Goal: Navigation & Orientation: Find specific page/section

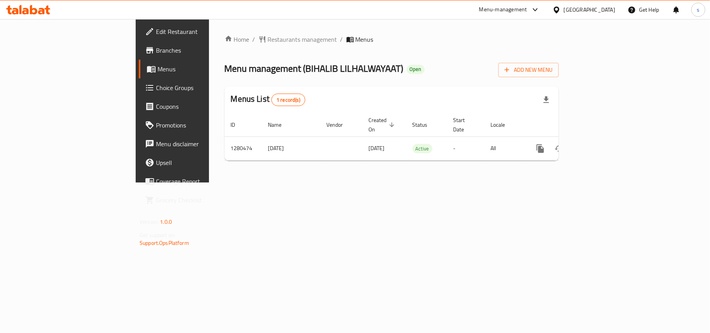
click at [603, 9] on div "[GEOGRAPHIC_DATA]" at bounding box center [589, 9] width 51 height 9
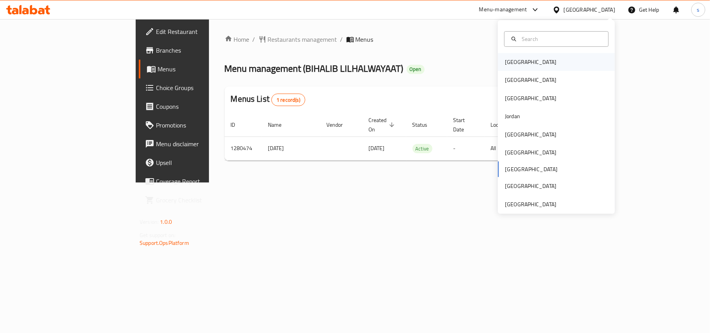
click at [515, 65] on div "[GEOGRAPHIC_DATA]" at bounding box center [530, 62] width 51 height 9
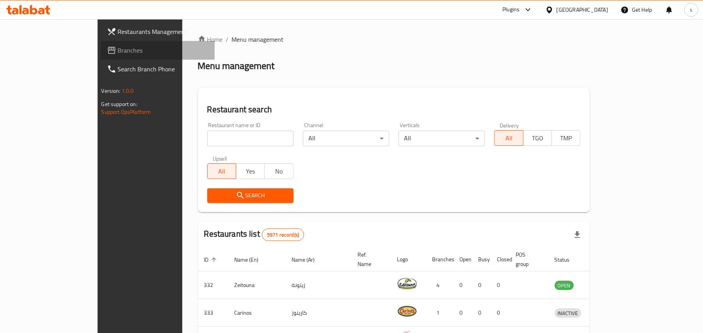
click at [118, 55] on span "Branches" at bounding box center [163, 50] width 91 height 9
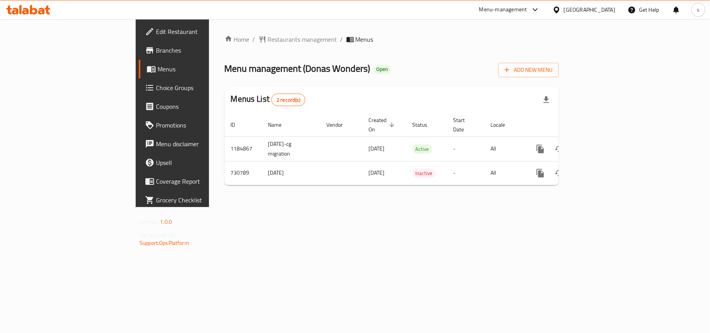
click at [606, 7] on div "[GEOGRAPHIC_DATA]" at bounding box center [589, 9] width 51 height 9
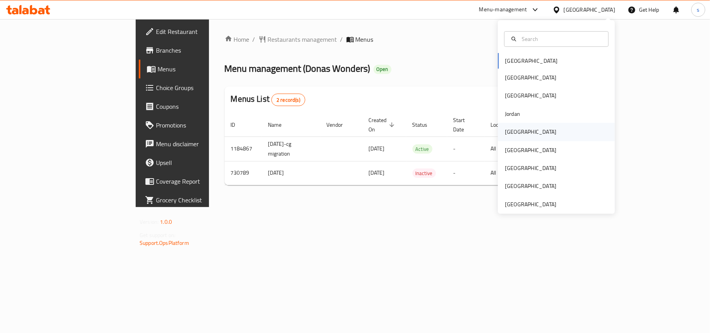
click at [508, 131] on div "[GEOGRAPHIC_DATA]" at bounding box center [530, 132] width 51 height 9
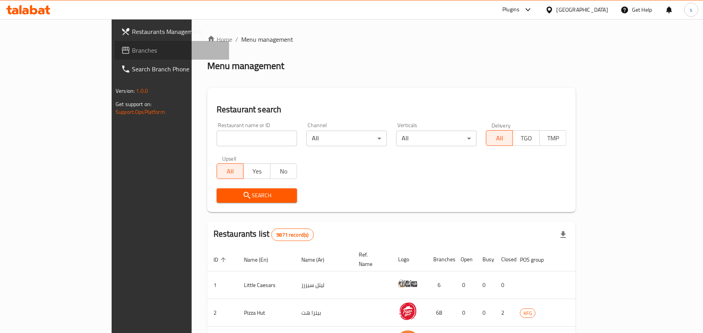
click at [132, 55] on span "Branches" at bounding box center [177, 50] width 91 height 9
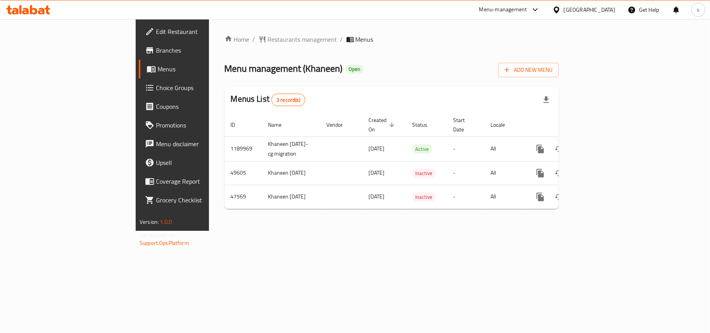
click at [604, 11] on div "[GEOGRAPHIC_DATA]" at bounding box center [589, 9] width 51 height 9
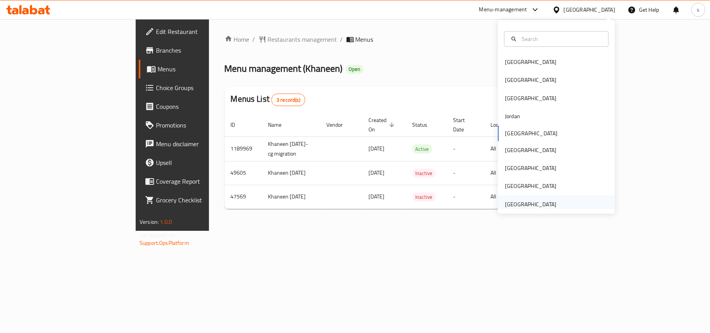
click at [529, 205] on div "[GEOGRAPHIC_DATA]" at bounding box center [530, 204] width 51 height 9
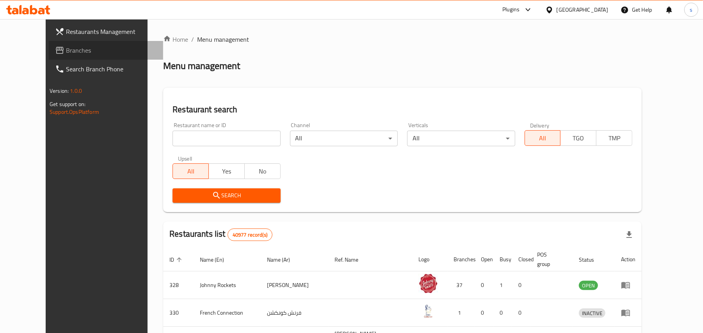
click at [66, 51] on span "Branches" at bounding box center [111, 50] width 91 height 9
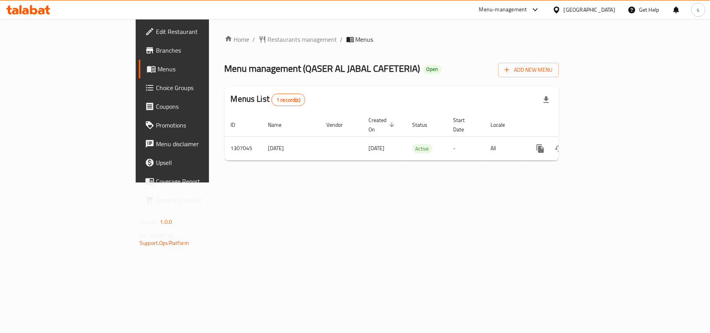
click at [580, 14] on div "[GEOGRAPHIC_DATA]" at bounding box center [589, 9] width 51 height 9
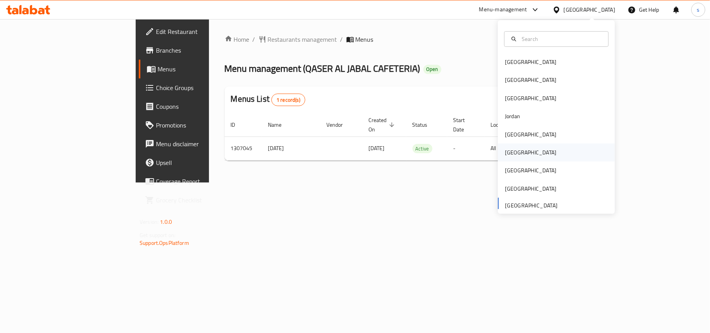
click at [511, 151] on div "[GEOGRAPHIC_DATA]" at bounding box center [530, 152] width 51 height 9
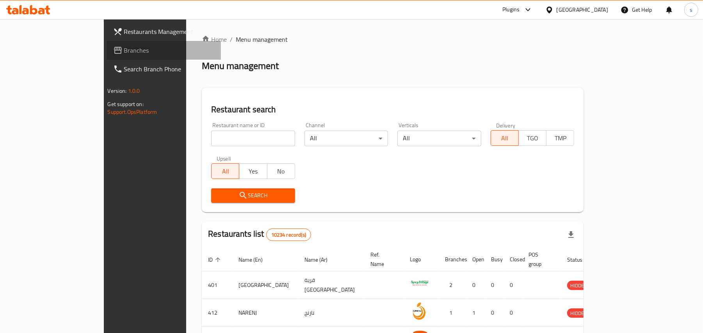
click at [124, 49] on span "Branches" at bounding box center [169, 50] width 91 height 9
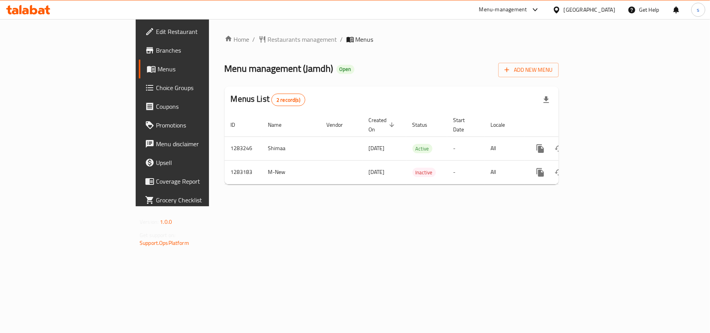
click at [602, 10] on div "[GEOGRAPHIC_DATA]" at bounding box center [589, 9] width 51 height 9
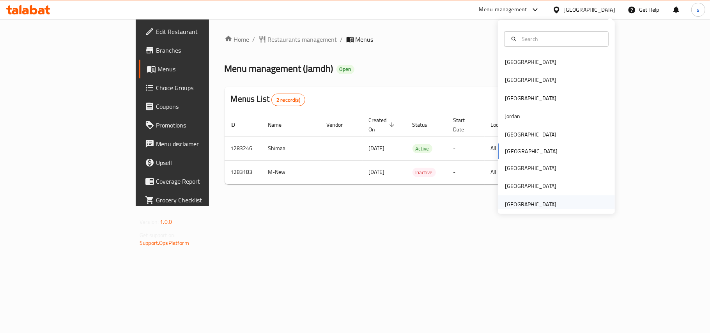
click at [534, 204] on div "[GEOGRAPHIC_DATA]" at bounding box center [530, 204] width 51 height 9
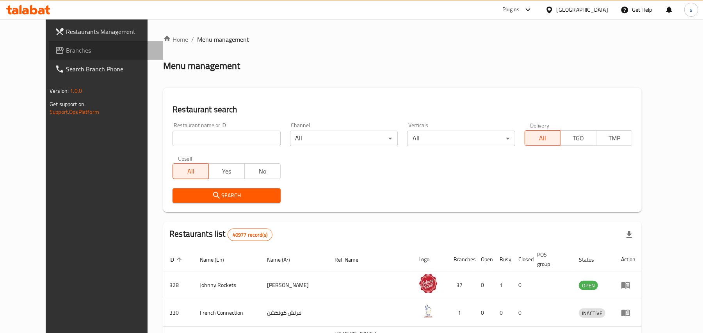
click at [66, 49] on span "Branches" at bounding box center [111, 50] width 91 height 9
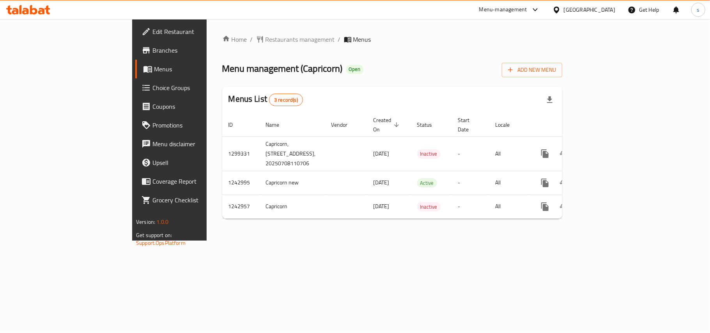
click at [573, 10] on div "[GEOGRAPHIC_DATA]" at bounding box center [589, 9] width 51 height 9
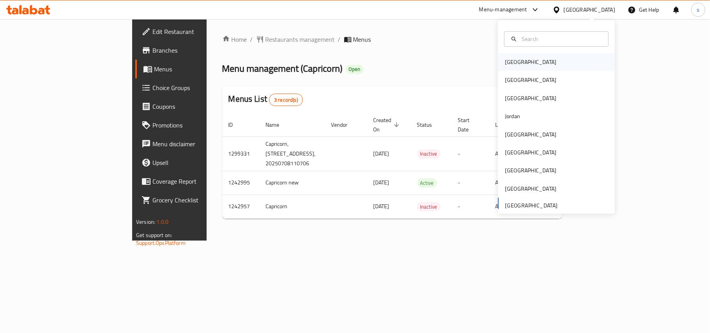
click at [512, 61] on div "[GEOGRAPHIC_DATA]" at bounding box center [530, 62] width 51 height 9
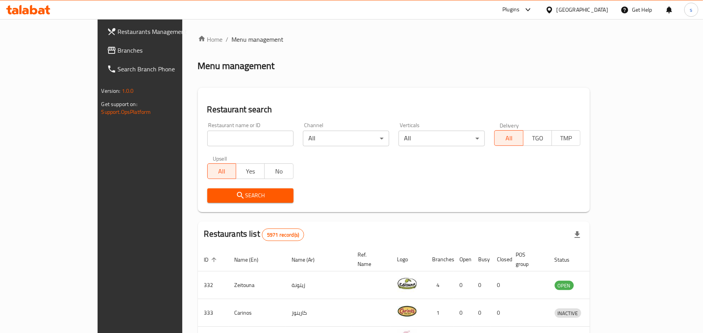
click at [593, 8] on div "[GEOGRAPHIC_DATA]" at bounding box center [581, 9] width 51 height 9
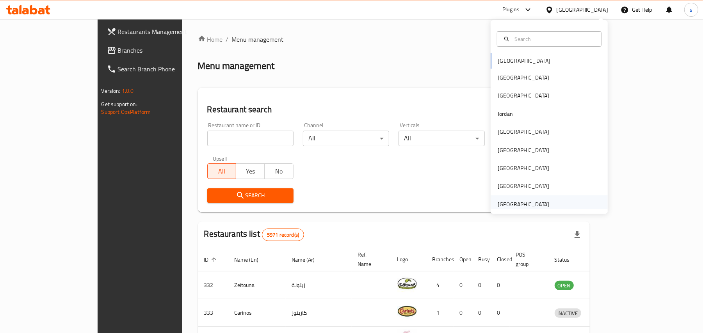
click at [536, 203] on div "[GEOGRAPHIC_DATA]" at bounding box center [522, 204] width 51 height 9
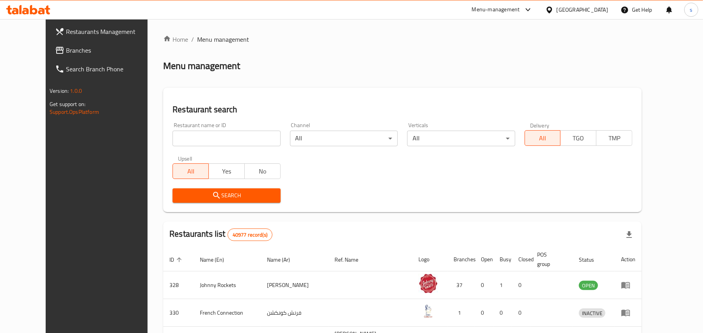
click at [66, 48] on span "Branches" at bounding box center [111, 50] width 91 height 9
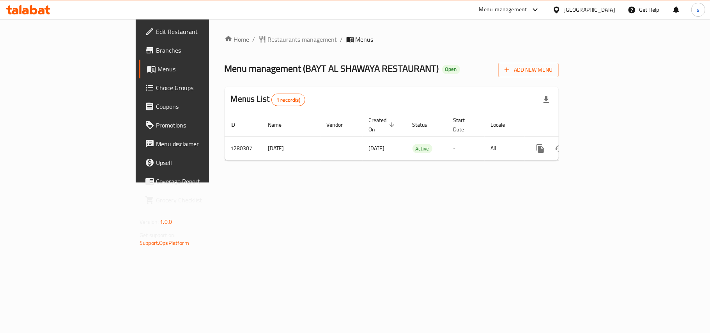
click at [572, 9] on div "[GEOGRAPHIC_DATA]" at bounding box center [589, 9] width 51 height 9
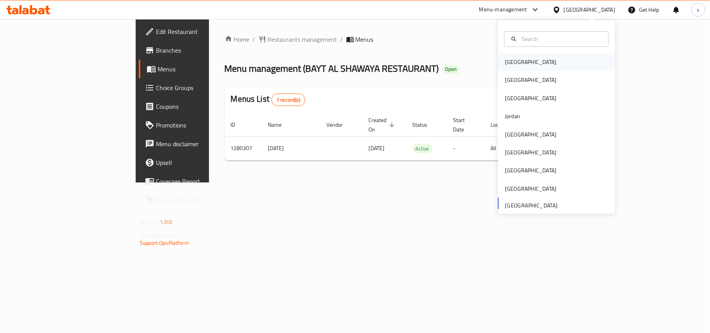
click at [505, 61] on div "[GEOGRAPHIC_DATA]" at bounding box center [530, 62] width 51 height 9
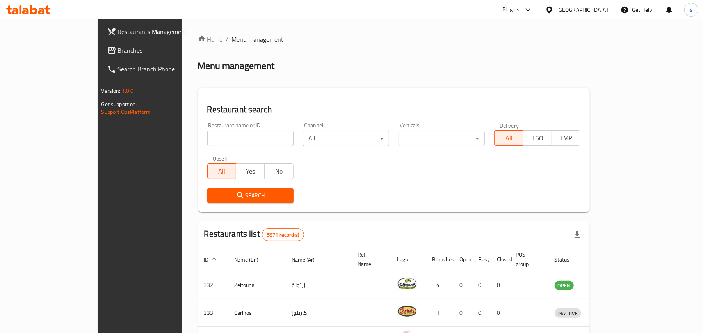
click at [592, 11] on div "[GEOGRAPHIC_DATA]" at bounding box center [581, 9] width 51 height 9
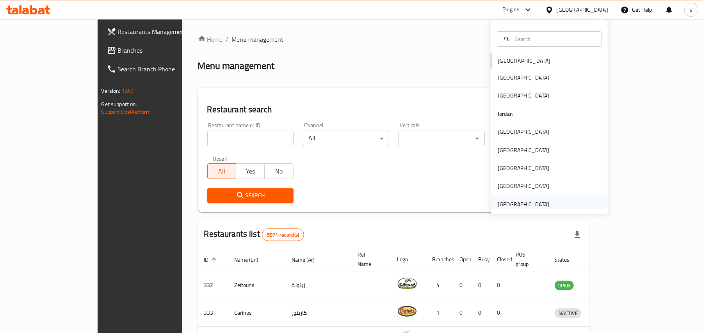
click at [521, 201] on div "[GEOGRAPHIC_DATA]" at bounding box center [522, 204] width 51 height 9
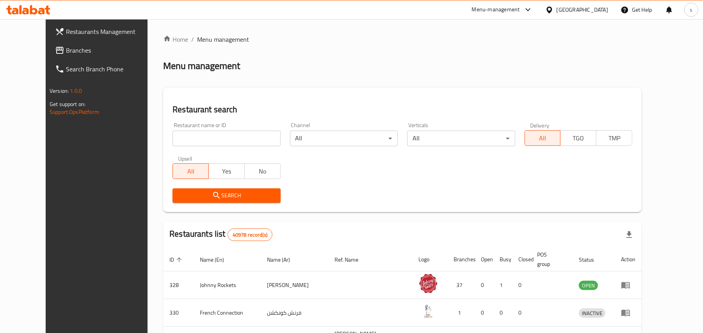
click at [66, 47] on span "Branches" at bounding box center [111, 50] width 91 height 9
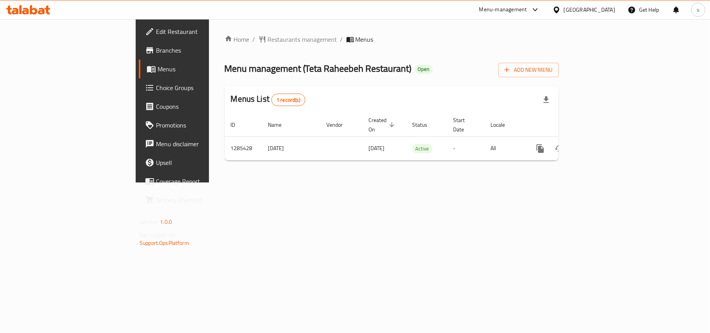
click at [583, 12] on div "[GEOGRAPHIC_DATA]" at bounding box center [589, 9] width 51 height 9
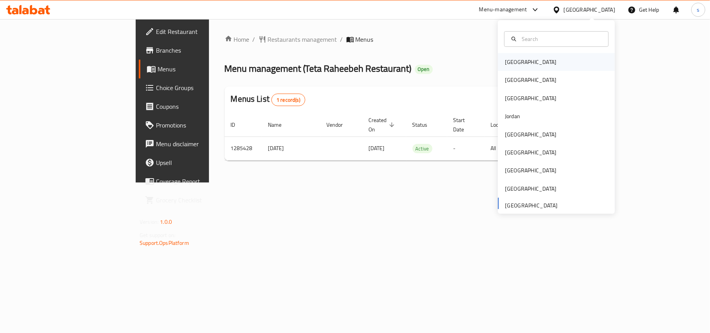
click at [505, 66] on div "[GEOGRAPHIC_DATA]" at bounding box center [530, 62] width 51 height 9
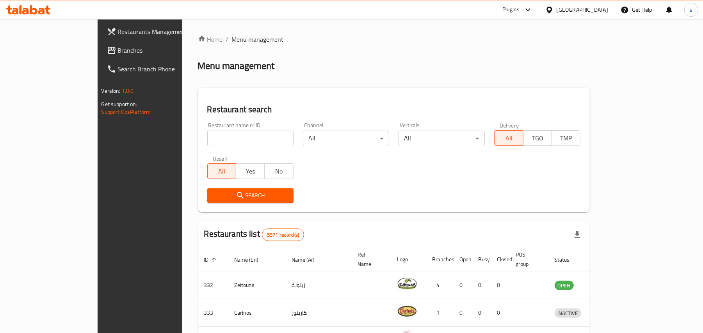
click at [599, 12] on div "[GEOGRAPHIC_DATA]" at bounding box center [581, 9] width 51 height 9
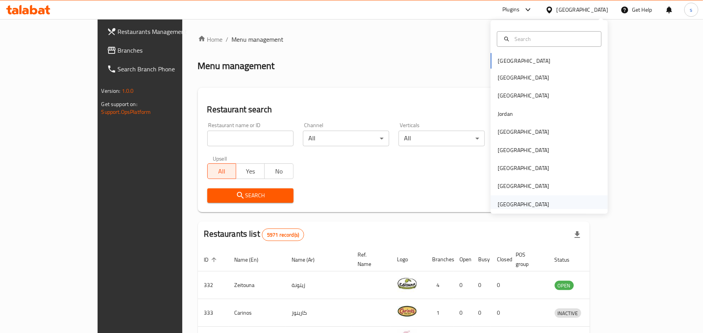
click at [524, 201] on div "[GEOGRAPHIC_DATA]" at bounding box center [522, 204] width 51 height 9
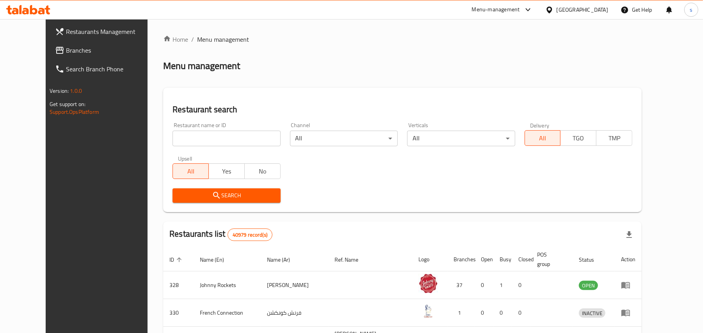
click at [66, 51] on span "Branches" at bounding box center [111, 50] width 91 height 9
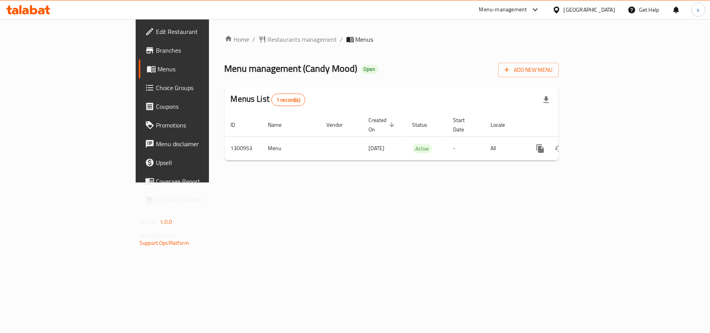
click at [584, 8] on div "[GEOGRAPHIC_DATA]" at bounding box center [589, 9] width 51 height 9
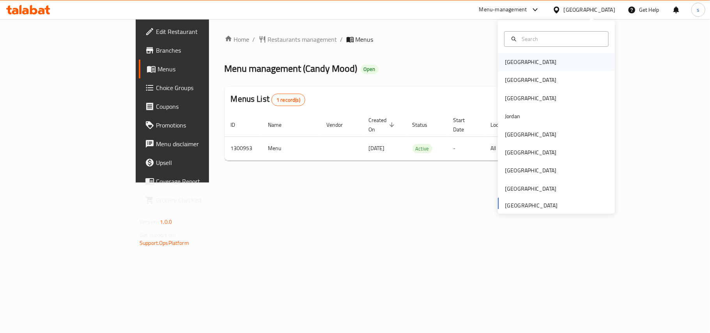
click at [505, 66] on div "[GEOGRAPHIC_DATA]" at bounding box center [530, 62] width 51 height 9
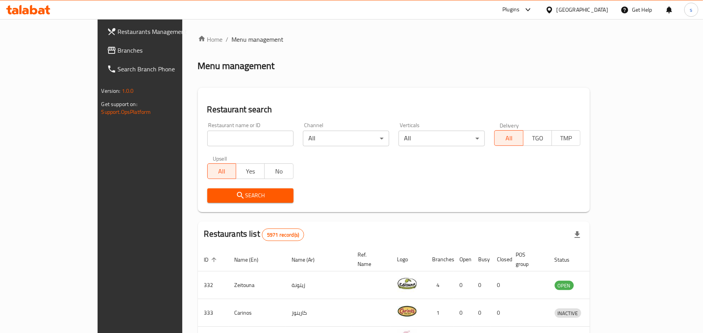
click at [598, 11] on div "[GEOGRAPHIC_DATA]" at bounding box center [581, 9] width 51 height 9
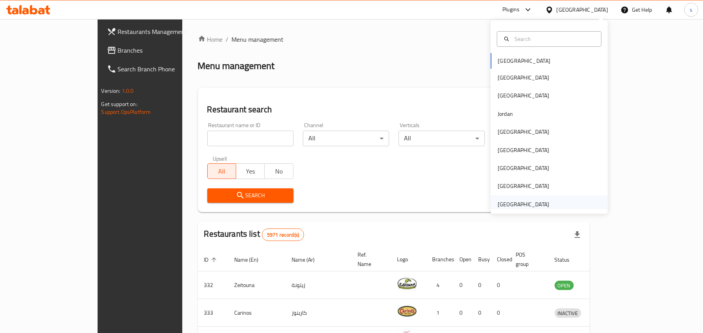
click at [518, 205] on div "[GEOGRAPHIC_DATA]" at bounding box center [522, 204] width 51 height 9
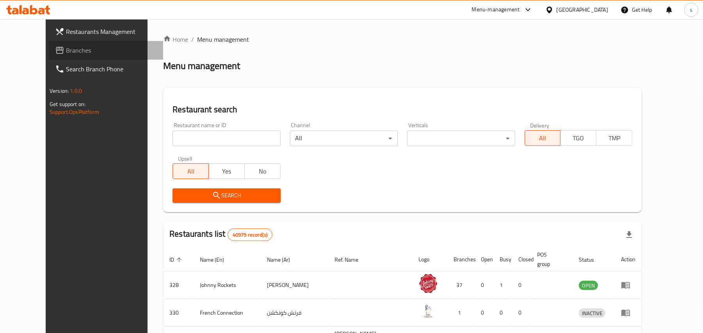
click at [66, 51] on span "Branches" at bounding box center [111, 50] width 91 height 9
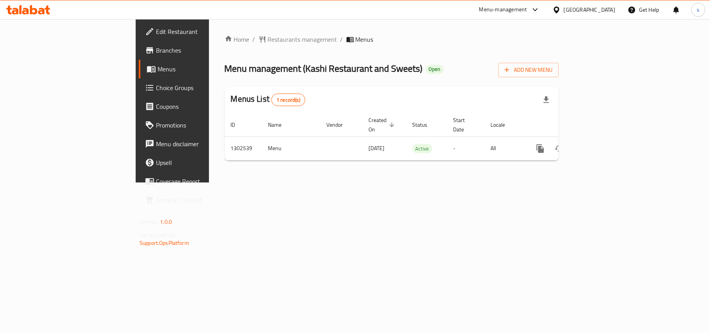
click at [570, 9] on div "[GEOGRAPHIC_DATA]" at bounding box center [589, 9] width 51 height 9
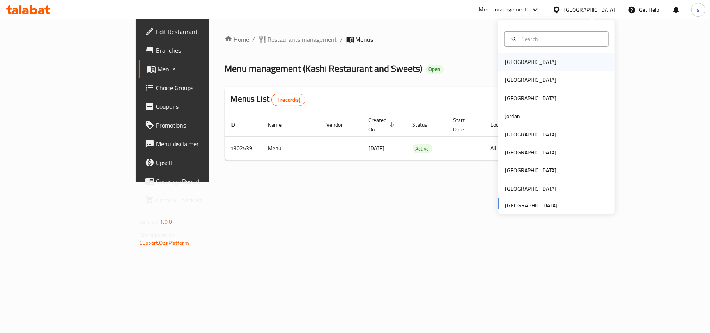
click at [505, 58] on div "[GEOGRAPHIC_DATA]" at bounding box center [530, 62] width 51 height 9
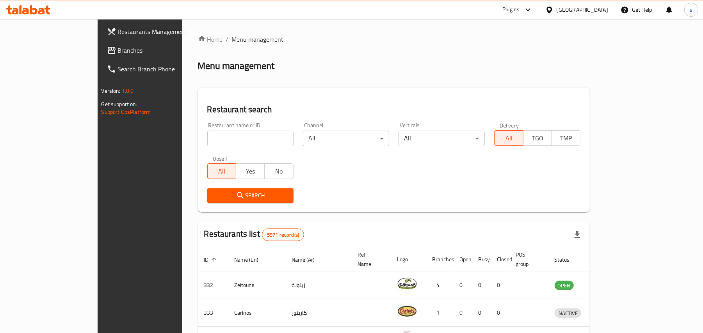
click at [597, 8] on div "[GEOGRAPHIC_DATA]" at bounding box center [581, 9] width 51 height 9
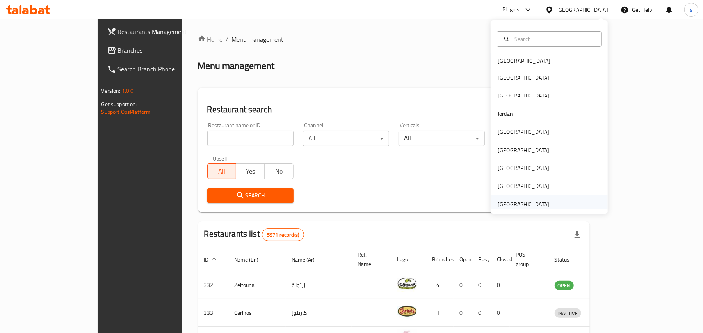
click at [526, 201] on div "[GEOGRAPHIC_DATA]" at bounding box center [522, 204] width 51 height 9
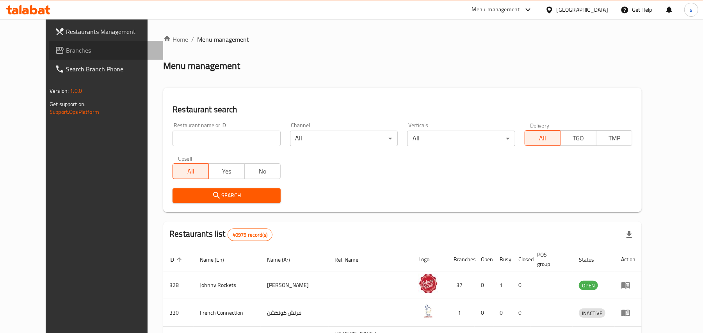
click at [66, 53] on span "Branches" at bounding box center [111, 50] width 91 height 9
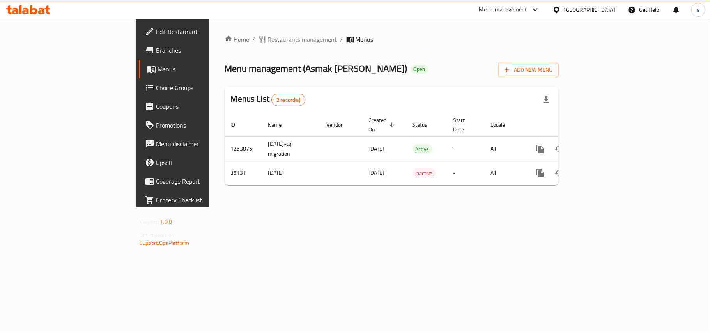
click at [573, 9] on div "[GEOGRAPHIC_DATA]" at bounding box center [589, 9] width 51 height 9
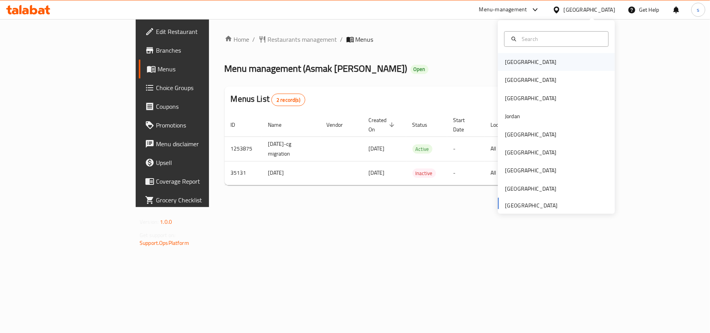
click at [505, 64] on div "[GEOGRAPHIC_DATA]" at bounding box center [530, 62] width 51 height 9
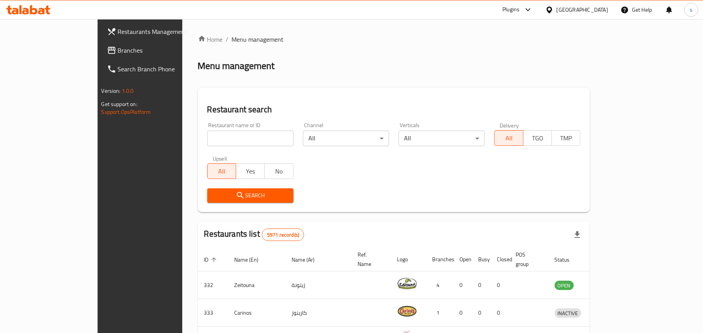
click at [595, 9] on div "[GEOGRAPHIC_DATA]" at bounding box center [581, 9] width 51 height 9
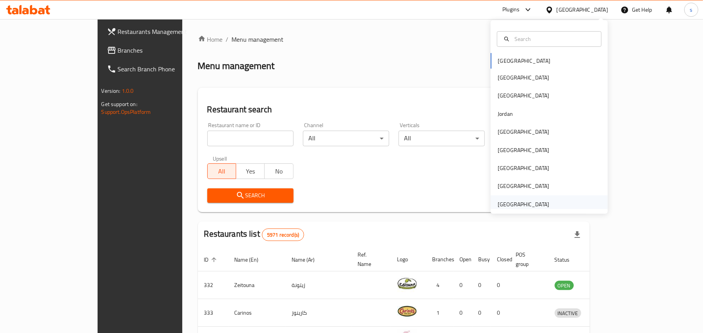
click at [515, 206] on div "[GEOGRAPHIC_DATA]" at bounding box center [522, 204] width 51 height 9
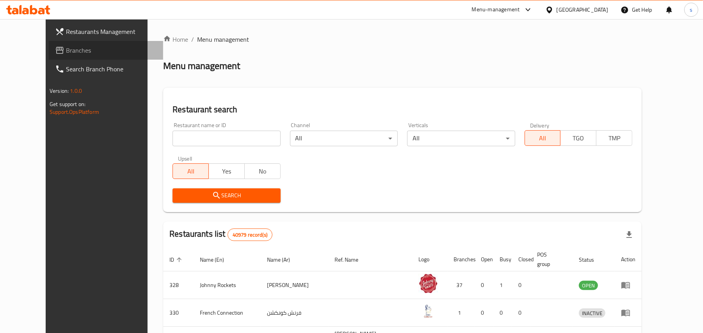
click at [66, 50] on span "Branches" at bounding box center [111, 50] width 91 height 9
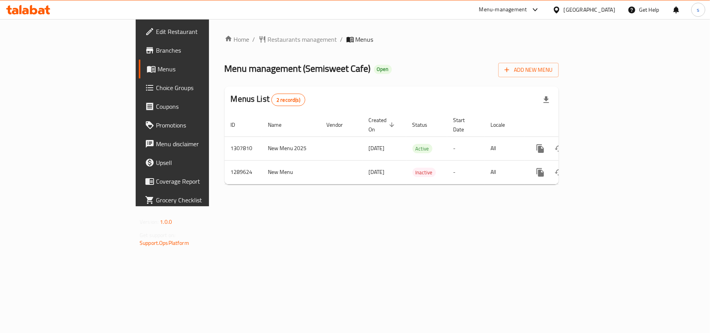
click at [567, 12] on div "[GEOGRAPHIC_DATA]" at bounding box center [589, 9] width 51 height 9
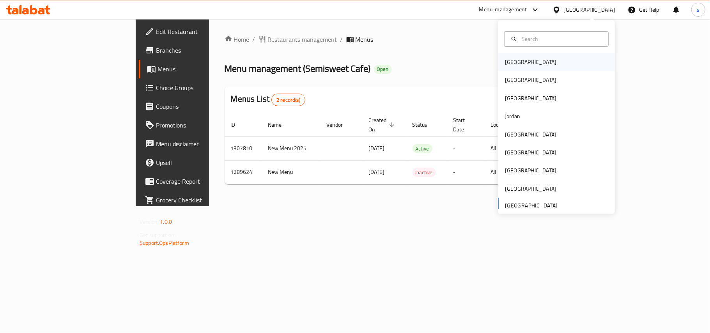
click at [505, 63] on div "[GEOGRAPHIC_DATA]" at bounding box center [530, 62] width 51 height 9
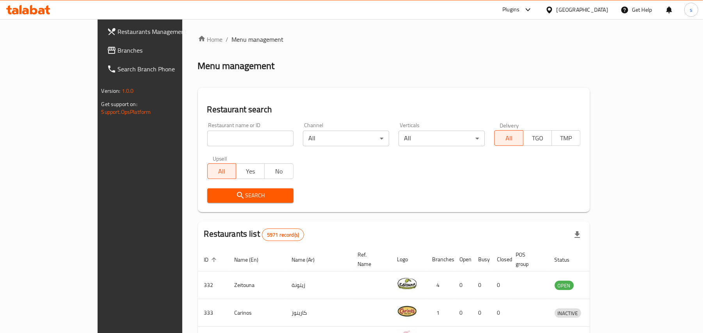
click at [592, 10] on div "[GEOGRAPHIC_DATA]" at bounding box center [581, 9] width 51 height 9
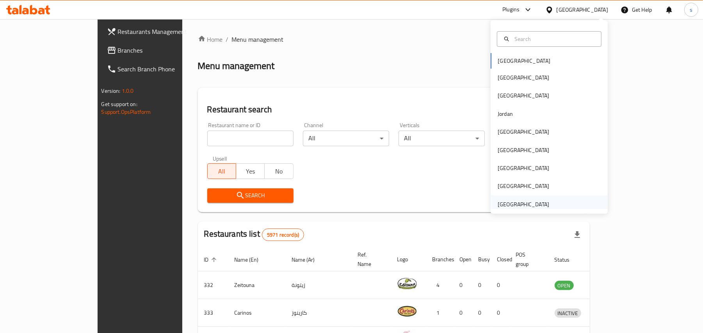
click at [512, 205] on div "[GEOGRAPHIC_DATA]" at bounding box center [522, 204] width 51 height 9
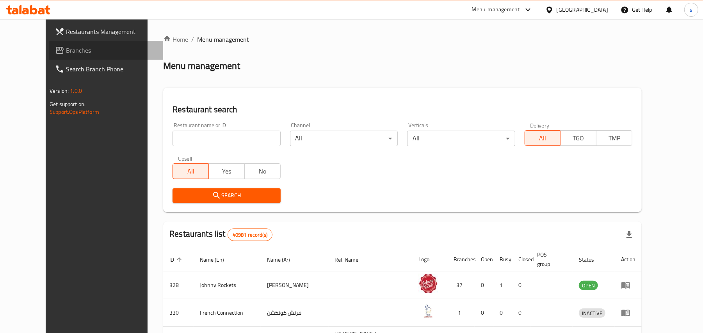
click at [66, 51] on span "Branches" at bounding box center [111, 50] width 91 height 9
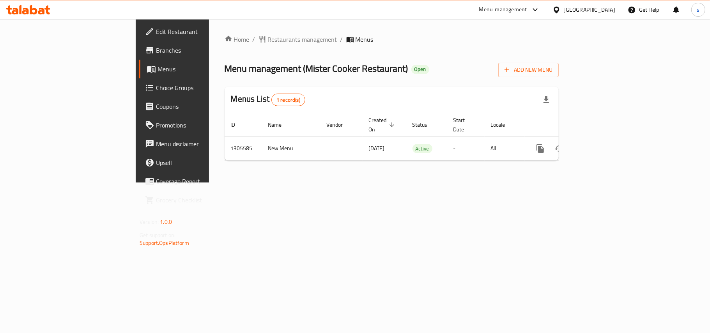
click at [606, 12] on div "[GEOGRAPHIC_DATA]" at bounding box center [589, 9] width 51 height 9
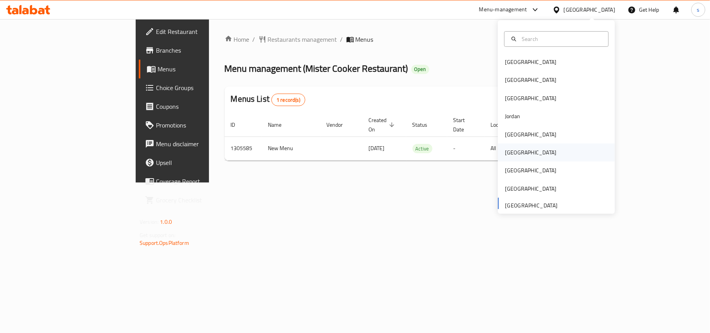
click at [505, 152] on div "[GEOGRAPHIC_DATA]" at bounding box center [530, 152] width 51 height 9
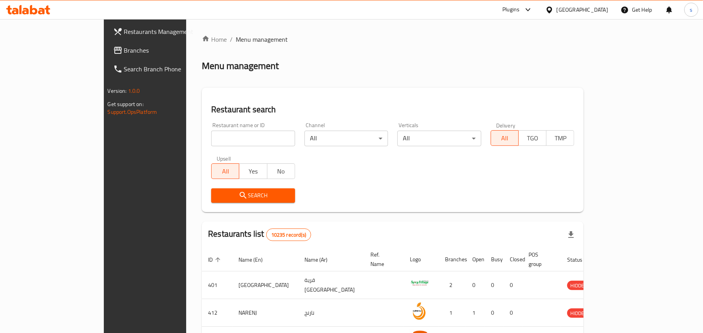
click at [124, 49] on span "Branches" at bounding box center [169, 50] width 91 height 9
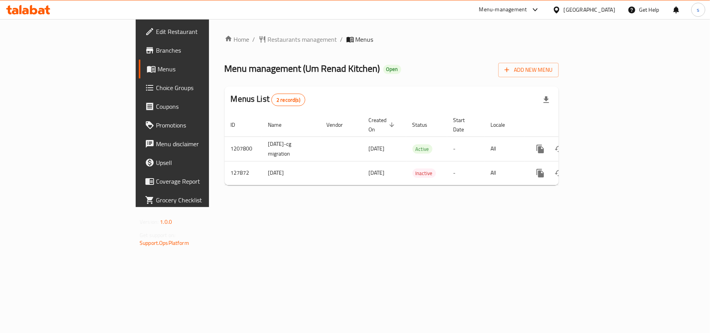
click at [602, 9] on div "[GEOGRAPHIC_DATA]" at bounding box center [589, 9] width 51 height 9
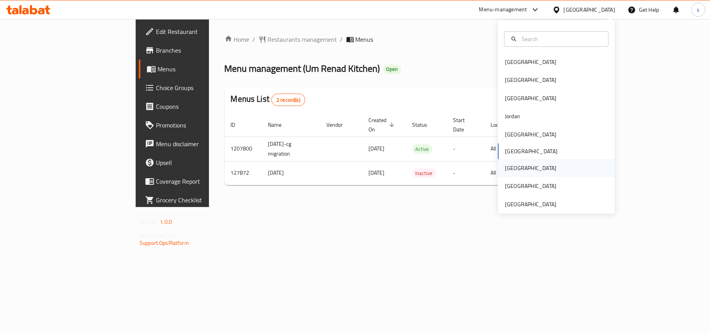
click at [505, 164] on div "[GEOGRAPHIC_DATA]" at bounding box center [530, 168] width 51 height 9
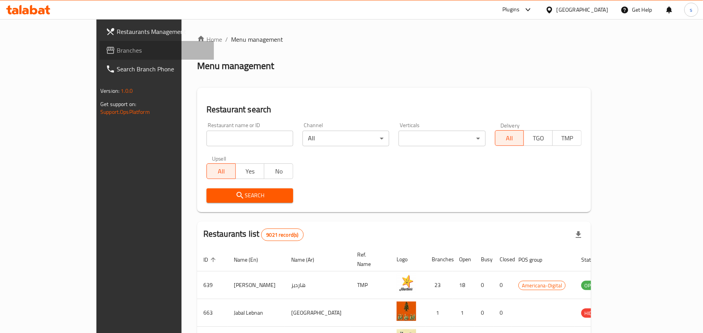
click at [117, 50] on span "Branches" at bounding box center [162, 50] width 91 height 9
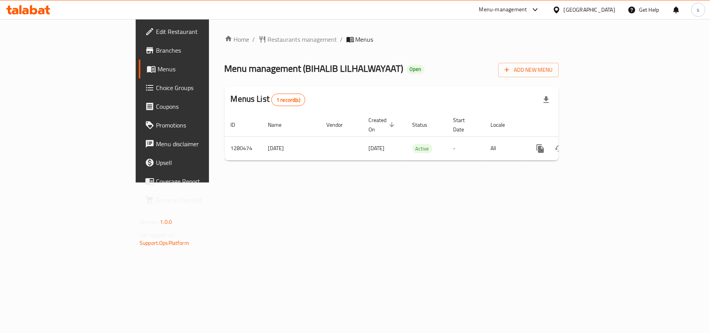
click at [606, 10] on div "[GEOGRAPHIC_DATA]" at bounding box center [589, 9] width 51 height 9
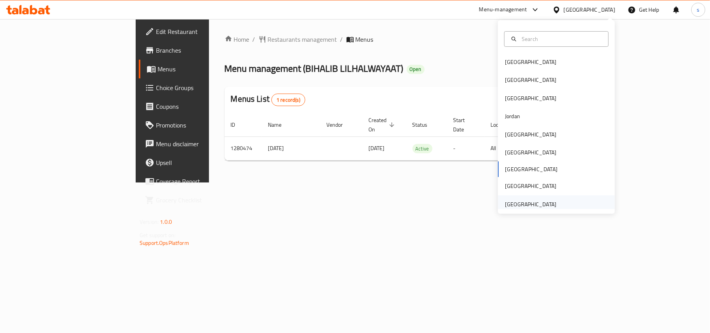
click at [519, 200] on div "[GEOGRAPHIC_DATA]" at bounding box center [530, 204] width 51 height 9
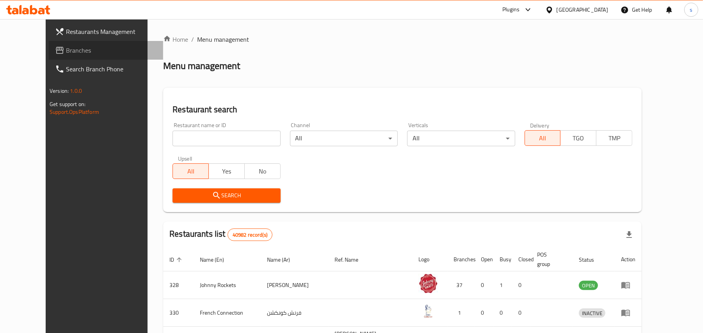
click at [66, 51] on span "Branches" at bounding box center [111, 50] width 91 height 9
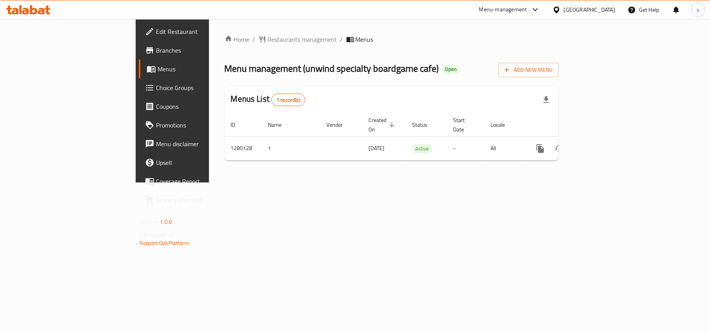
click at [571, 11] on div "[GEOGRAPHIC_DATA]" at bounding box center [589, 9] width 51 height 9
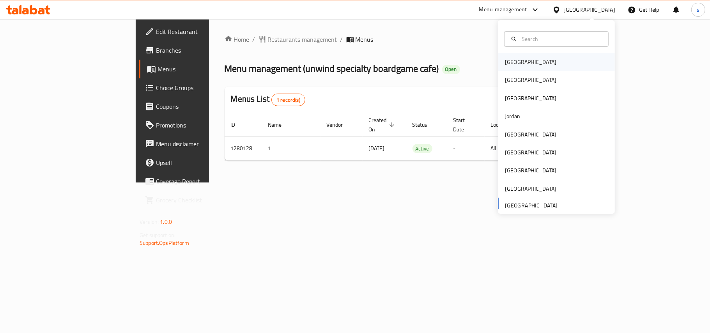
click at [505, 66] on div "[GEOGRAPHIC_DATA]" at bounding box center [530, 62] width 51 height 9
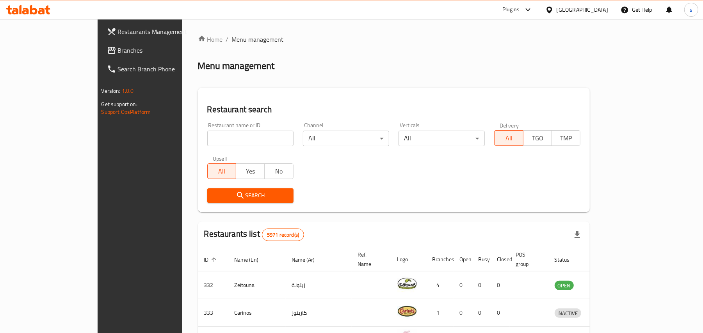
click at [556, 10] on div at bounding box center [550, 9] width 11 height 9
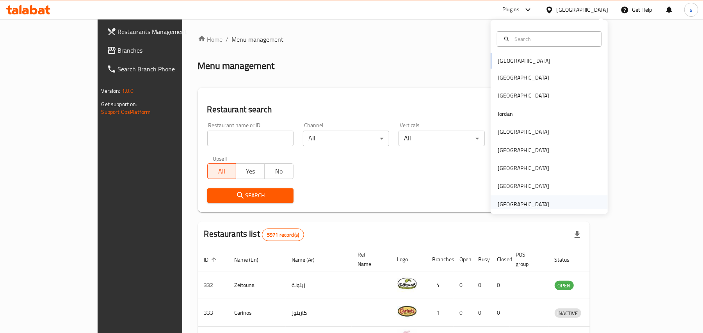
click at [521, 204] on div "[GEOGRAPHIC_DATA]" at bounding box center [522, 204] width 51 height 9
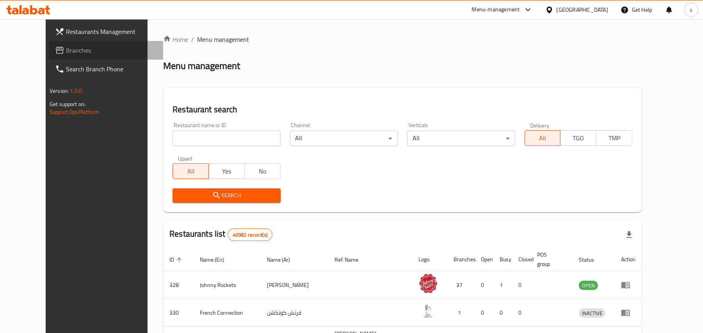
click at [66, 49] on span "Branches" at bounding box center [111, 50] width 91 height 9
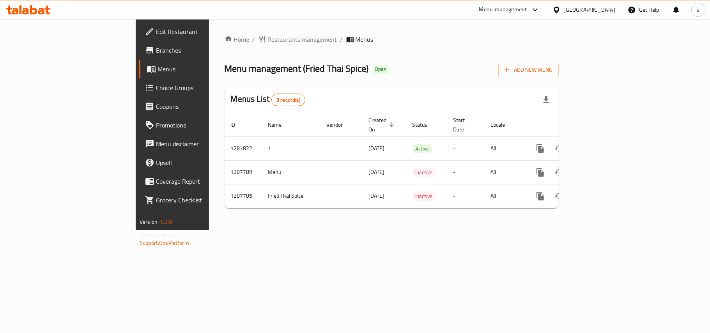
click at [610, 14] on div "[GEOGRAPHIC_DATA]" at bounding box center [589, 9] width 51 height 9
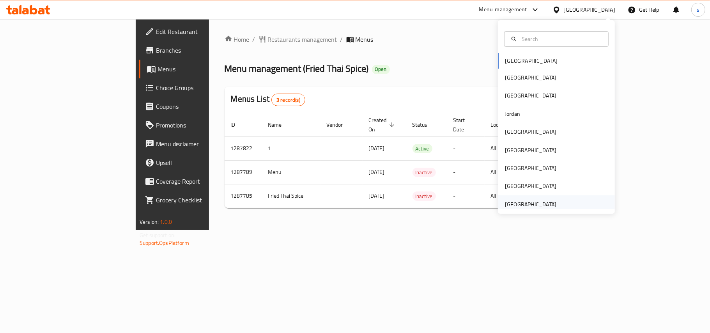
click at [519, 202] on div "[GEOGRAPHIC_DATA]" at bounding box center [530, 204] width 51 height 9
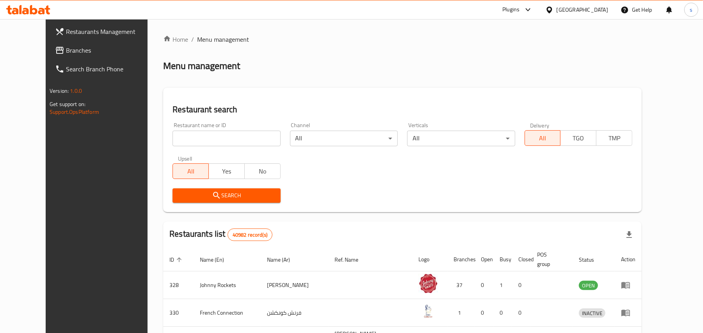
click at [66, 51] on span "Branches" at bounding box center [111, 50] width 91 height 9
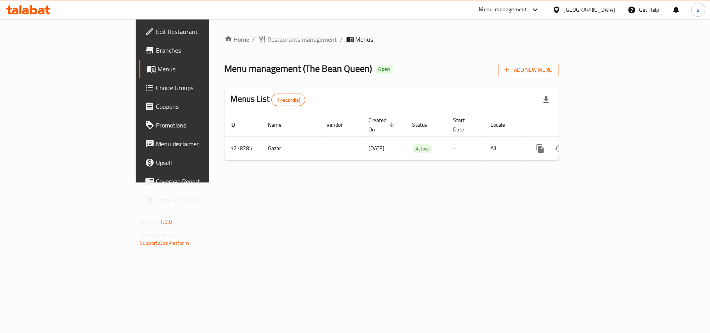
click at [572, 11] on div "[GEOGRAPHIC_DATA]" at bounding box center [589, 9] width 51 height 9
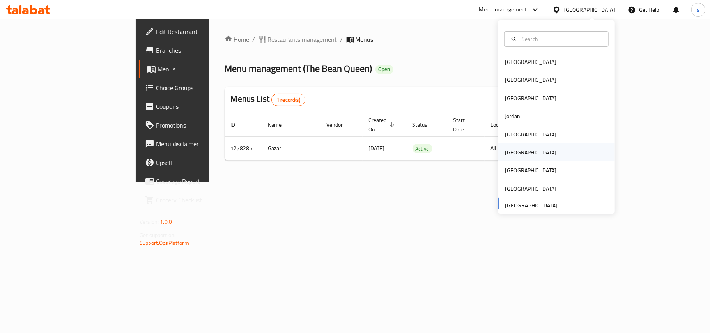
click at [508, 152] on div "[GEOGRAPHIC_DATA]" at bounding box center [530, 152] width 51 height 9
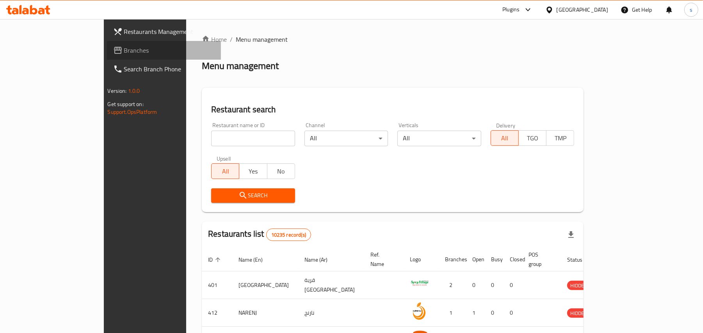
click at [113, 46] on icon at bounding box center [117, 50] width 9 height 9
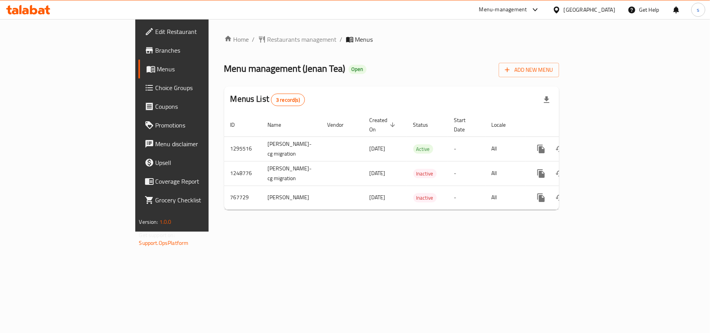
click at [607, 13] on div "[GEOGRAPHIC_DATA]" at bounding box center [589, 9] width 51 height 9
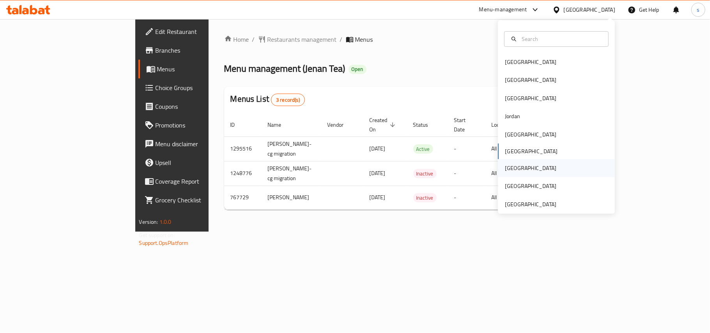
click at [505, 168] on div "[GEOGRAPHIC_DATA]" at bounding box center [530, 168] width 51 height 9
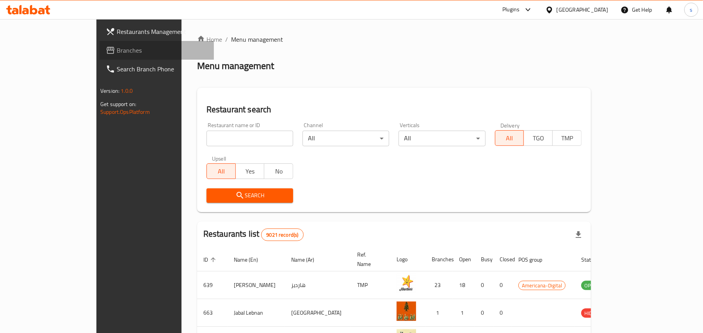
click at [117, 50] on span "Branches" at bounding box center [162, 50] width 91 height 9
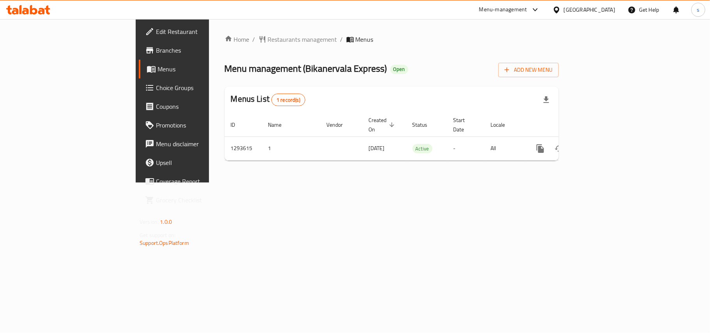
click at [607, 10] on div "Qatar" at bounding box center [589, 9] width 51 height 9
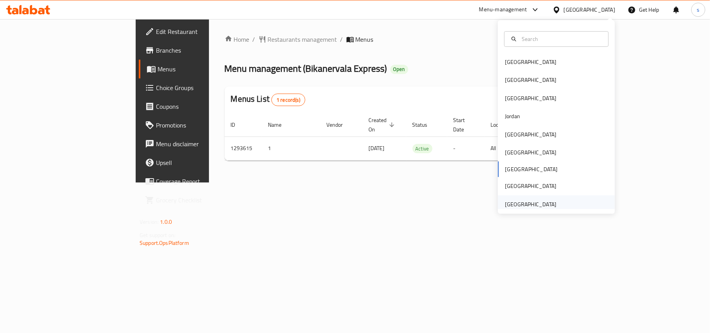
click at [539, 202] on div "[GEOGRAPHIC_DATA]" at bounding box center [530, 204] width 51 height 9
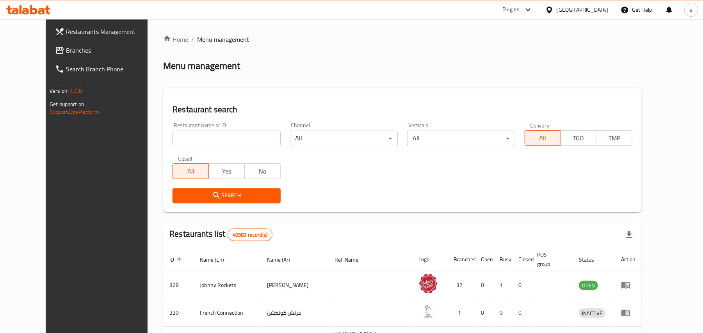
click at [66, 47] on span "Branches" at bounding box center [111, 50] width 91 height 9
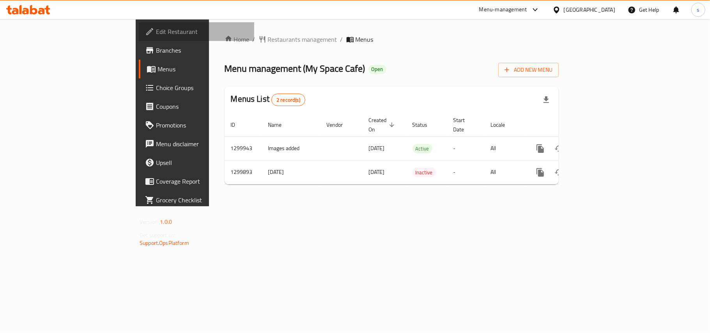
click at [156, 31] on span "Edit Restaurant" at bounding box center [202, 31] width 92 height 9
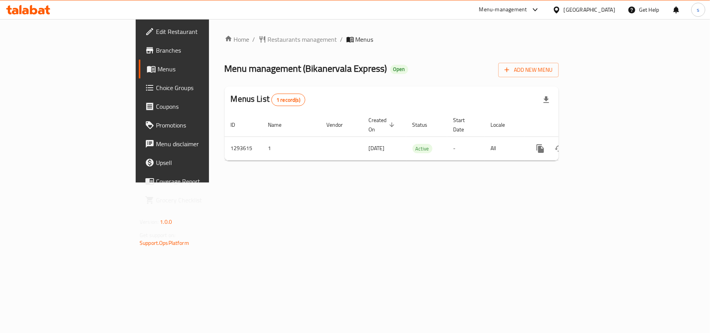
click at [603, 9] on div "[GEOGRAPHIC_DATA]" at bounding box center [589, 9] width 51 height 9
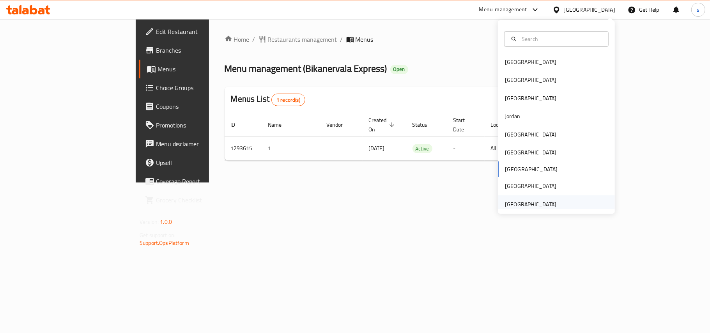
click at [538, 205] on div "[GEOGRAPHIC_DATA]" at bounding box center [530, 204] width 51 height 9
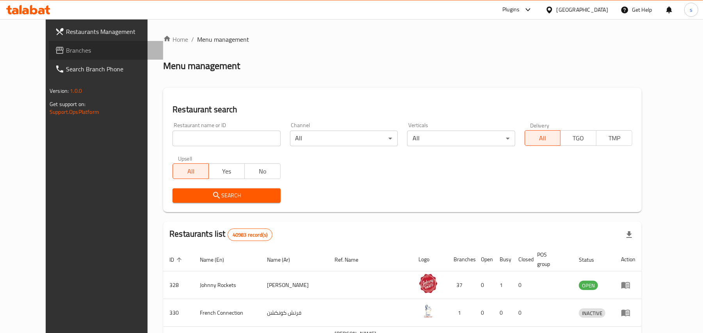
click at [66, 46] on span "Branches" at bounding box center [111, 50] width 91 height 9
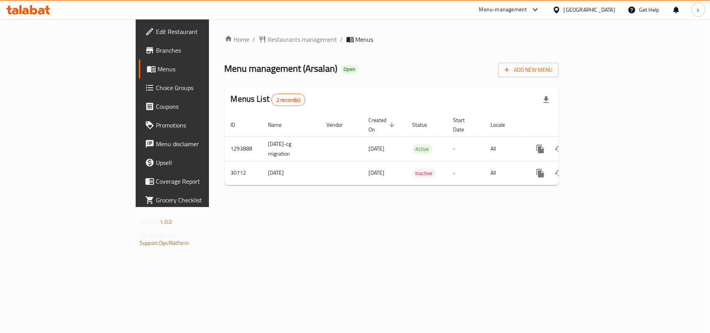
click at [570, 11] on div "[GEOGRAPHIC_DATA]" at bounding box center [589, 9] width 51 height 9
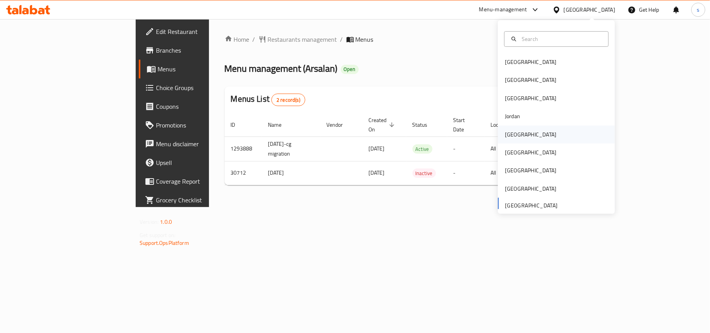
click at [509, 136] on div "[GEOGRAPHIC_DATA]" at bounding box center [530, 134] width 51 height 9
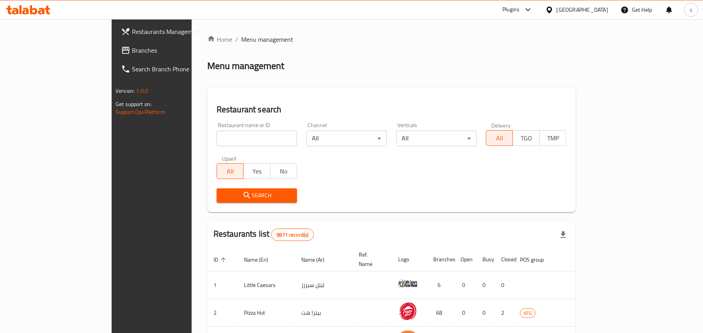
click at [132, 51] on span "Branches" at bounding box center [177, 50] width 91 height 9
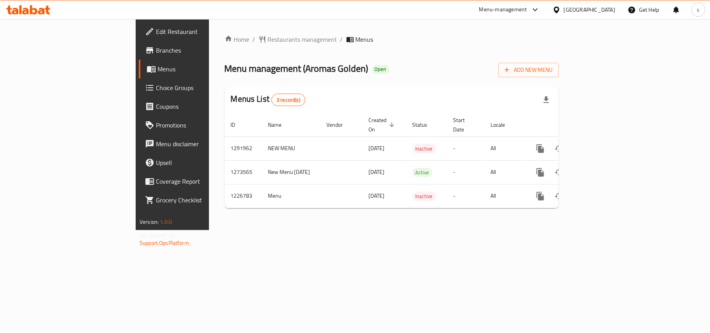
click at [606, 5] on div "[GEOGRAPHIC_DATA]" at bounding box center [589, 9] width 51 height 9
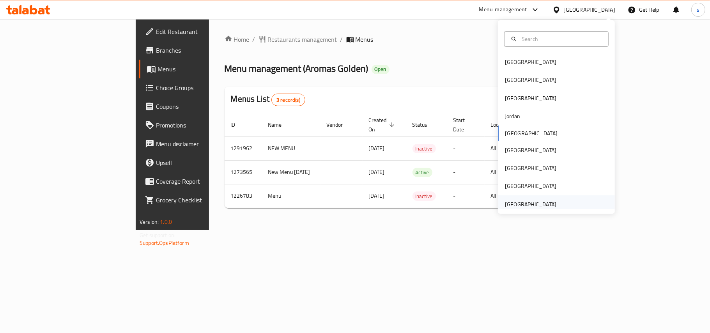
click at [522, 208] on div "[GEOGRAPHIC_DATA]" at bounding box center [530, 204] width 51 height 9
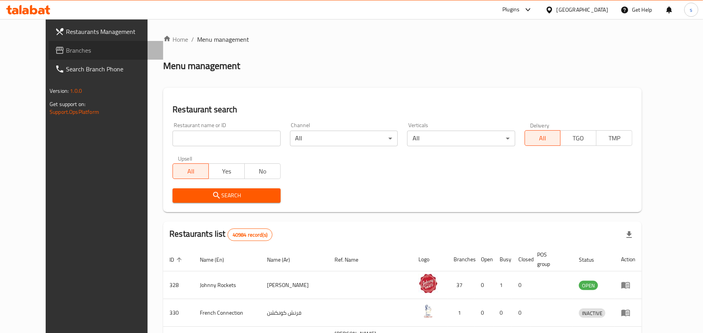
click at [66, 52] on span "Branches" at bounding box center [111, 50] width 91 height 9
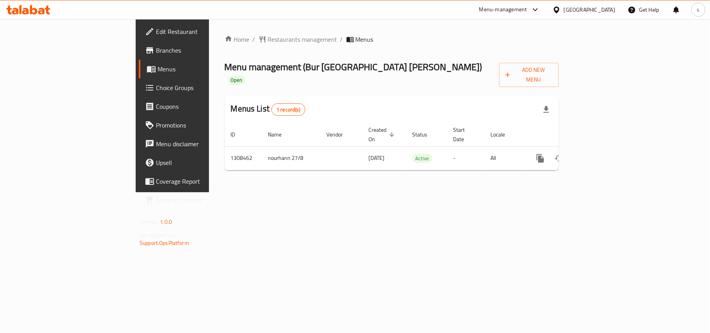
click at [577, 12] on div "[GEOGRAPHIC_DATA]" at bounding box center [589, 9] width 51 height 9
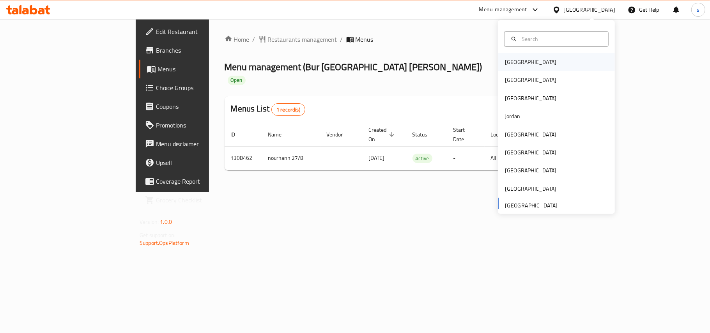
click at [505, 65] on div "[GEOGRAPHIC_DATA]" at bounding box center [530, 62] width 51 height 9
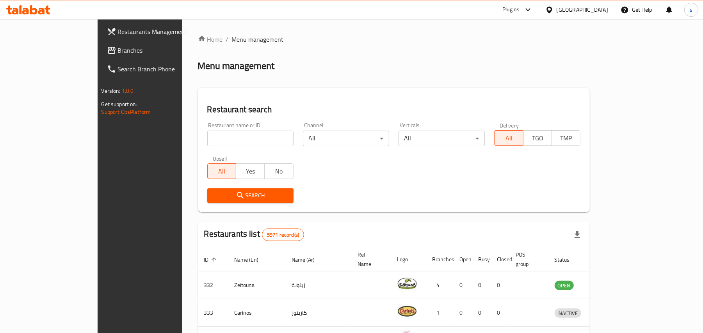
click at [605, 9] on div "[GEOGRAPHIC_DATA]" at bounding box center [581, 9] width 51 height 9
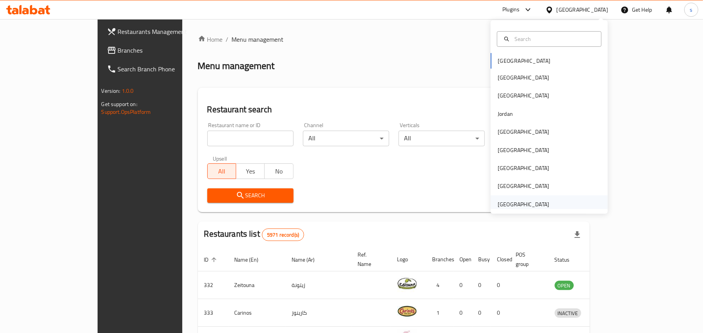
click at [510, 204] on div "[GEOGRAPHIC_DATA]" at bounding box center [522, 204] width 51 height 9
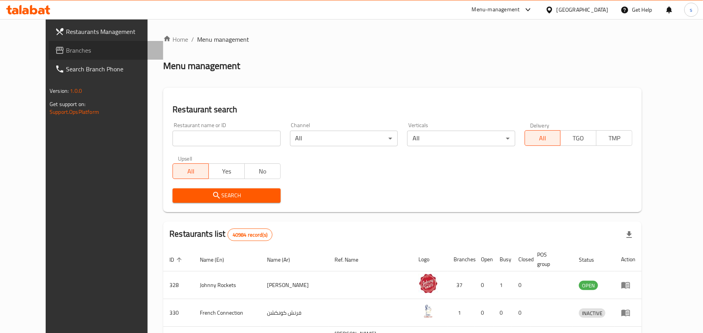
click at [66, 50] on span "Branches" at bounding box center [111, 50] width 91 height 9
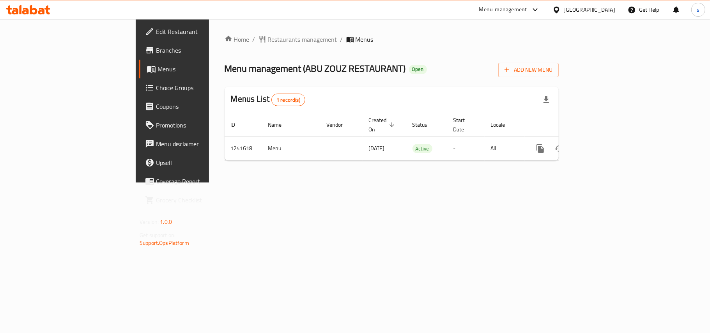
click at [577, 9] on div "[GEOGRAPHIC_DATA]" at bounding box center [589, 9] width 51 height 9
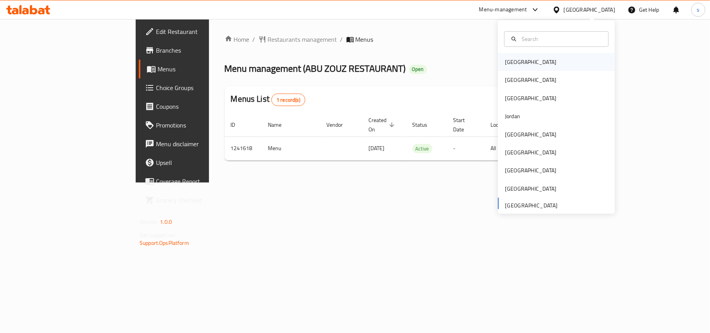
click at [505, 62] on div "[GEOGRAPHIC_DATA]" at bounding box center [530, 62] width 51 height 9
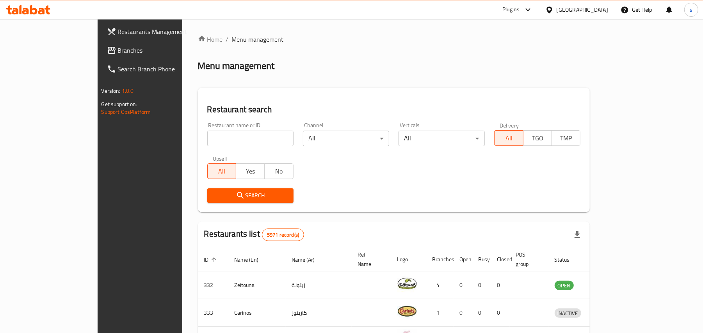
click at [598, 12] on div "[GEOGRAPHIC_DATA]" at bounding box center [581, 9] width 51 height 9
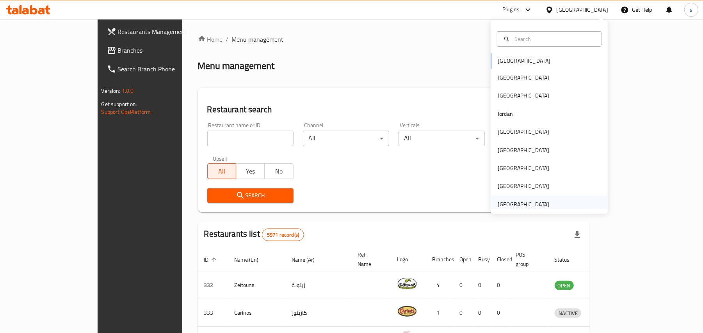
click at [517, 202] on div "[GEOGRAPHIC_DATA]" at bounding box center [522, 204] width 51 height 9
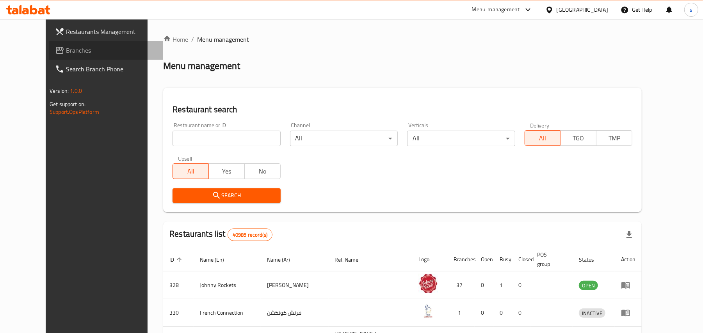
click at [66, 50] on span "Branches" at bounding box center [111, 50] width 91 height 9
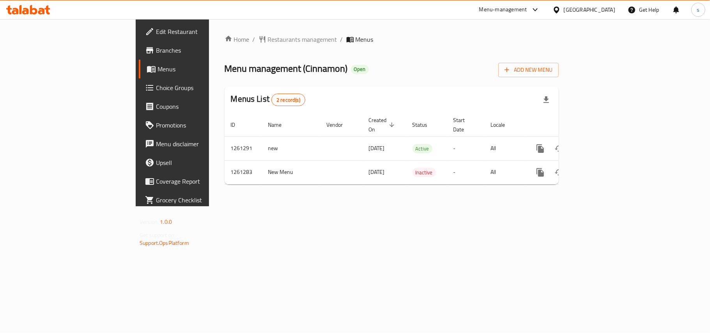
click at [598, 5] on div "[GEOGRAPHIC_DATA]" at bounding box center [589, 9] width 51 height 9
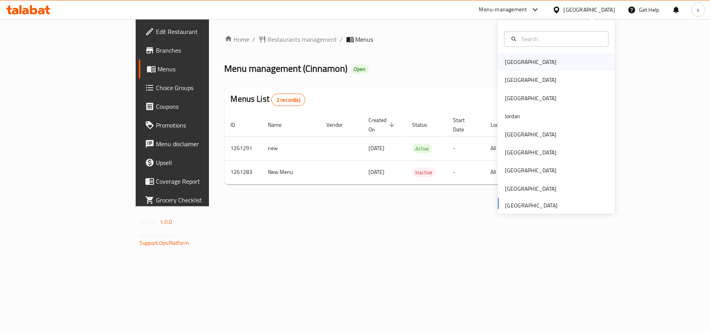
click at [510, 61] on div "[GEOGRAPHIC_DATA]" at bounding box center [530, 62] width 51 height 9
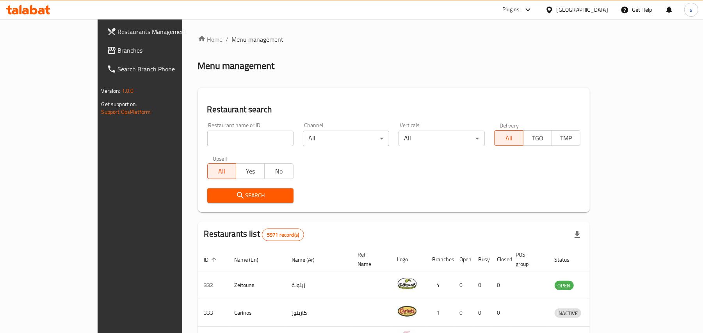
click at [604, 10] on div "[GEOGRAPHIC_DATA]" at bounding box center [581, 9] width 51 height 9
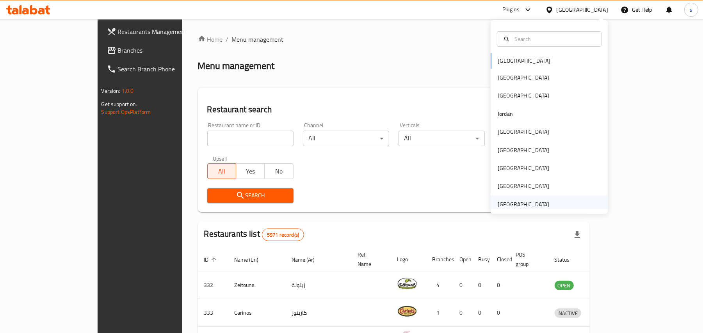
click at [525, 203] on div "[GEOGRAPHIC_DATA]" at bounding box center [522, 204] width 51 height 9
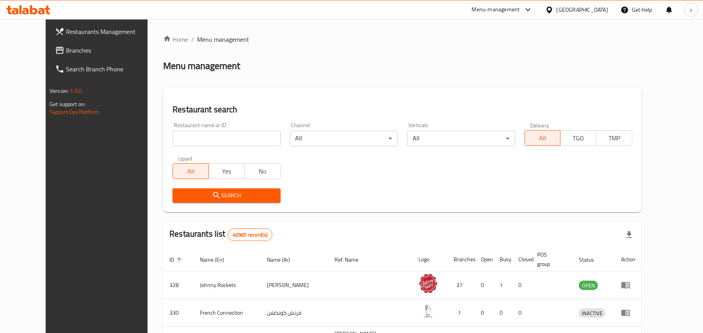
click at [66, 47] on span "Branches" at bounding box center [111, 50] width 91 height 9
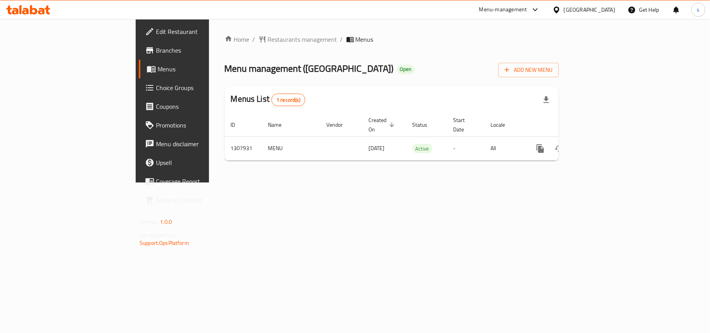
click at [584, 7] on div "[GEOGRAPHIC_DATA]" at bounding box center [589, 9] width 51 height 9
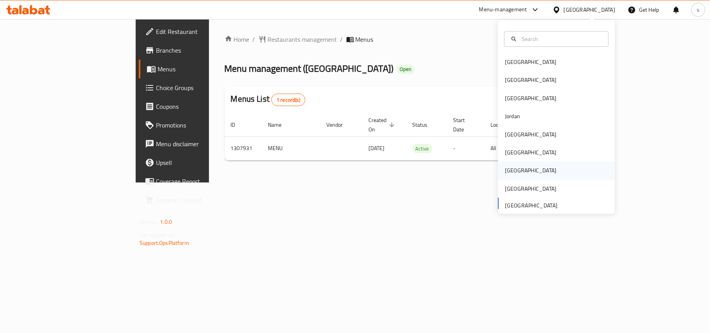
click at [509, 169] on div "[GEOGRAPHIC_DATA]" at bounding box center [530, 170] width 51 height 9
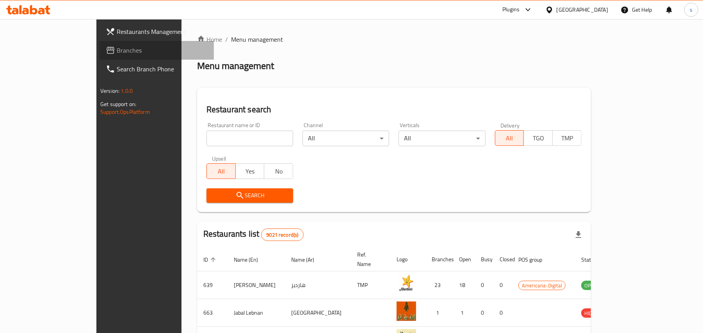
click at [117, 49] on span "Branches" at bounding box center [162, 50] width 91 height 9
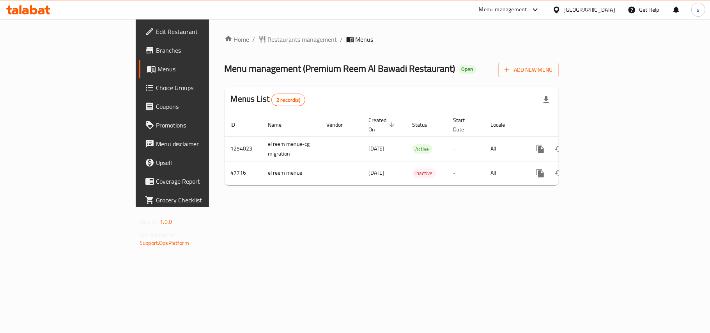
click at [604, 9] on div "[GEOGRAPHIC_DATA]" at bounding box center [589, 9] width 51 height 9
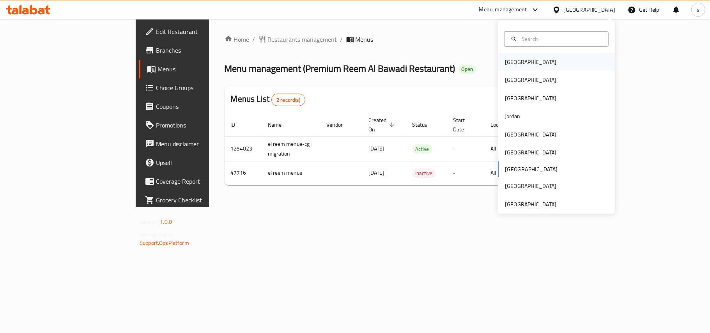
click at [511, 63] on div "[GEOGRAPHIC_DATA]" at bounding box center [530, 62] width 51 height 9
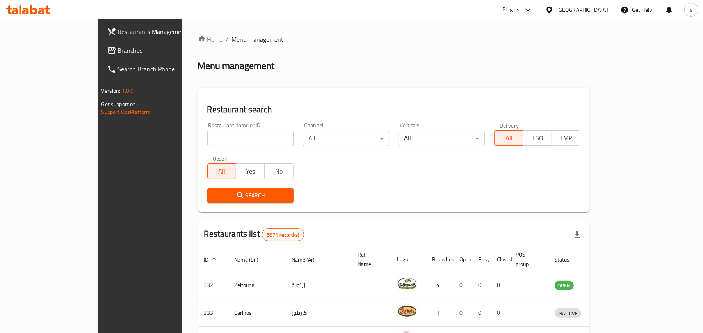
click at [601, 10] on div "[GEOGRAPHIC_DATA]" at bounding box center [581, 9] width 51 height 9
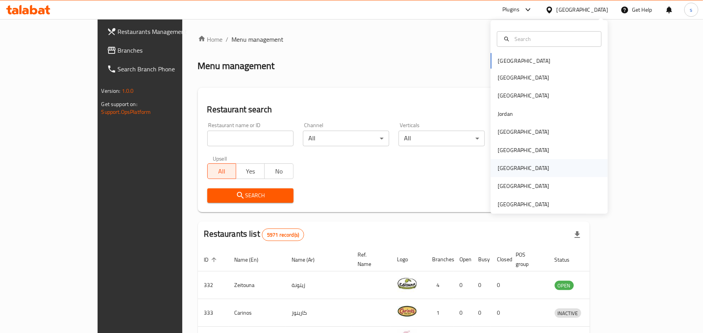
click at [497, 169] on div "[GEOGRAPHIC_DATA]" at bounding box center [522, 168] width 51 height 9
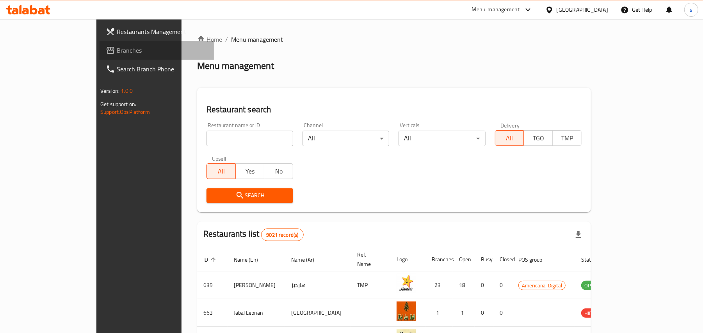
click at [117, 50] on span "Branches" at bounding box center [162, 50] width 91 height 9
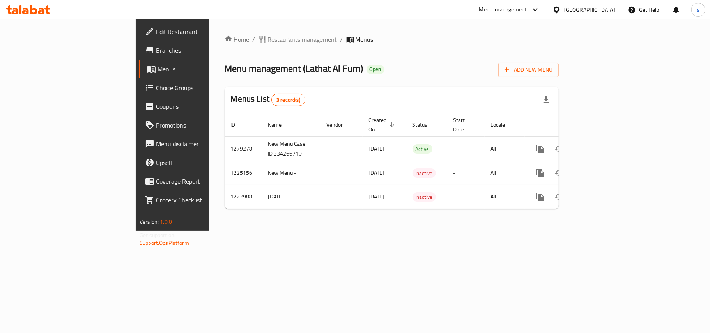
click at [605, 11] on div "[GEOGRAPHIC_DATA]" at bounding box center [589, 9] width 51 height 9
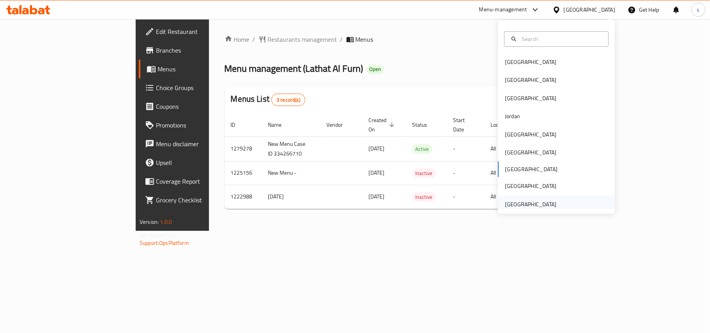
click at [535, 203] on div "[GEOGRAPHIC_DATA]" at bounding box center [530, 204] width 51 height 9
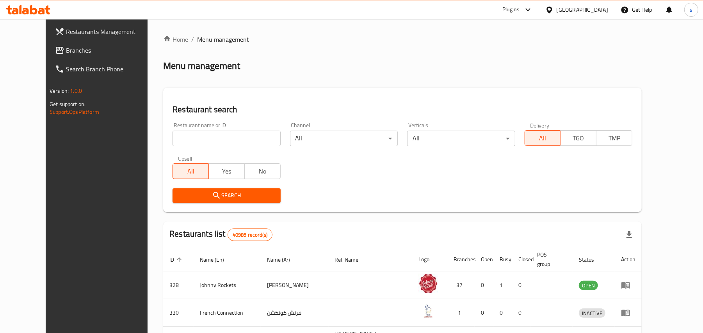
click at [66, 55] on span "Branches" at bounding box center [111, 50] width 91 height 9
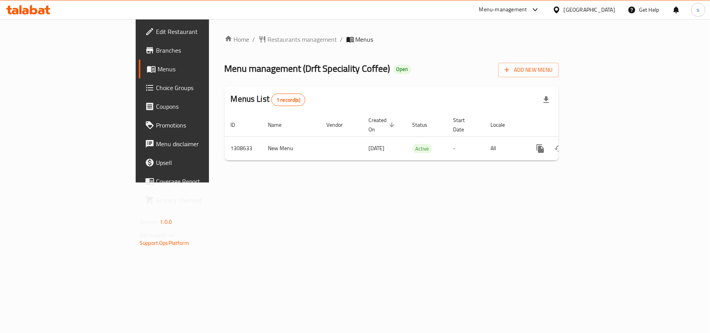
click at [568, 10] on div "[GEOGRAPHIC_DATA]" at bounding box center [589, 9] width 51 height 9
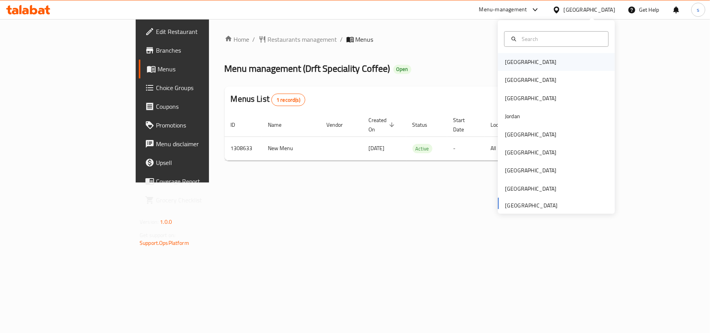
click at [519, 65] on div "[GEOGRAPHIC_DATA]" at bounding box center [531, 62] width 64 height 18
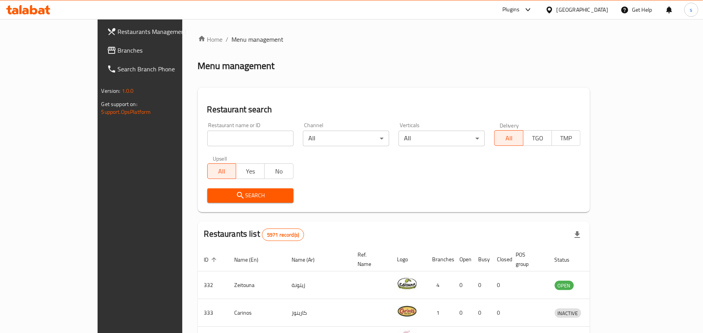
click at [598, 11] on div "[GEOGRAPHIC_DATA]" at bounding box center [581, 9] width 51 height 9
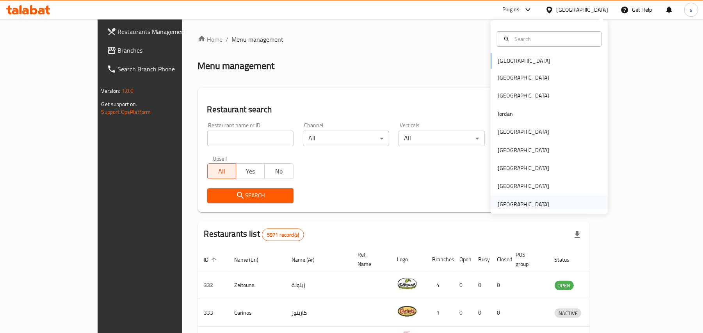
click at [512, 204] on div "[GEOGRAPHIC_DATA]" at bounding box center [522, 204] width 51 height 9
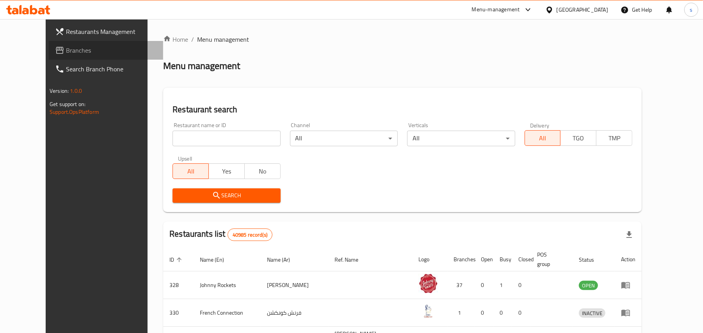
click at [66, 47] on span "Branches" at bounding box center [111, 50] width 91 height 9
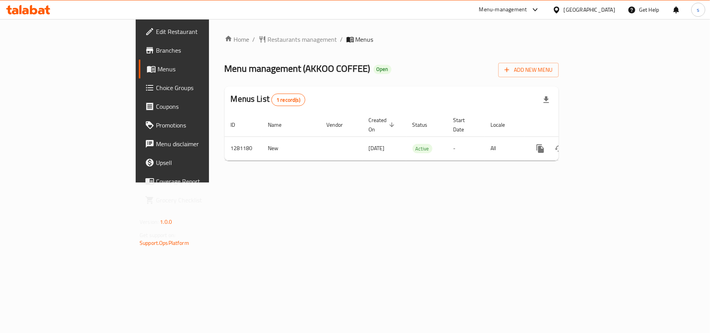
click at [585, 10] on div "[GEOGRAPHIC_DATA]" at bounding box center [589, 9] width 51 height 9
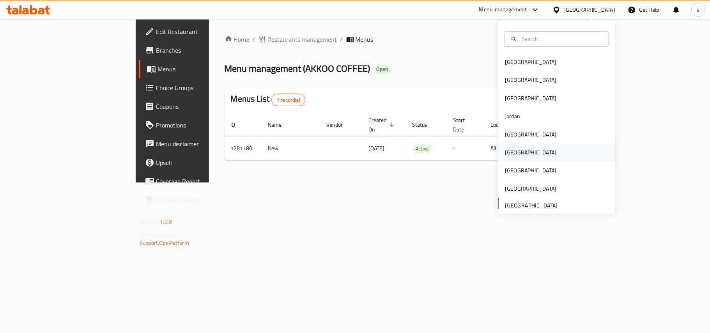
click at [505, 150] on div "[GEOGRAPHIC_DATA]" at bounding box center [530, 152] width 51 height 9
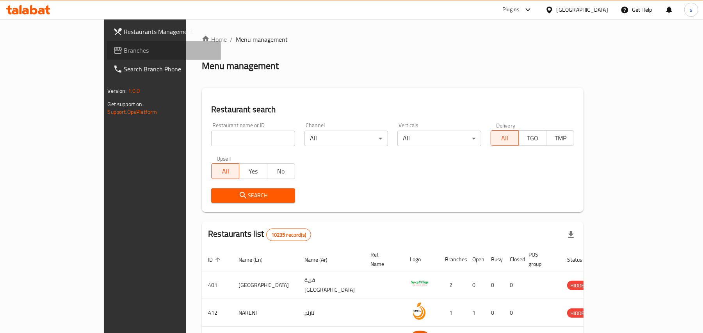
click at [124, 50] on span "Branches" at bounding box center [169, 50] width 91 height 9
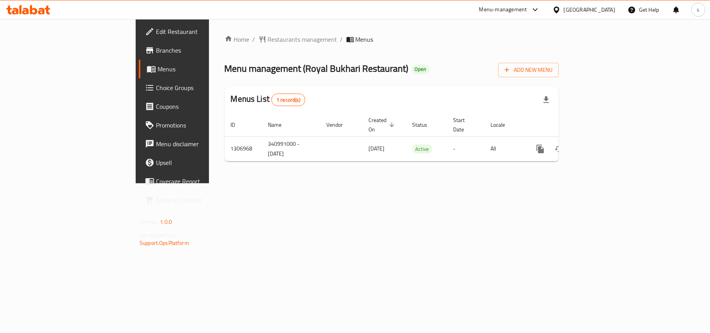
click at [611, 7] on div "[GEOGRAPHIC_DATA]" at bounding box center [589, 9] width 51 height 9
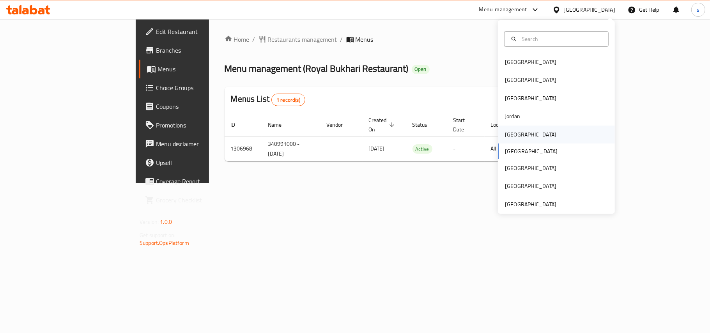
click at [506, 135] on div "[GEOGRAPHIC_DATA]" at bounding box center [530, 134] width 51 height 9
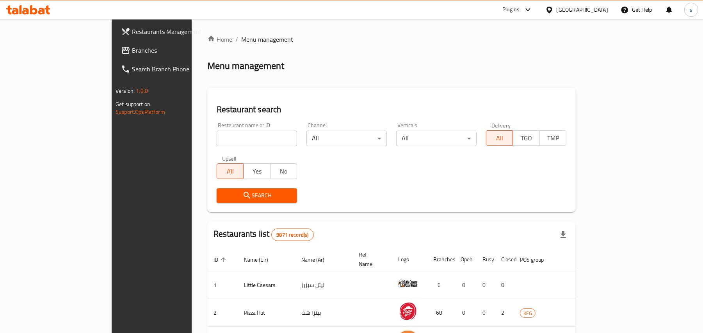
click at [132, 48] on span "Branches" at bounding box center [177, 50] width 91 height 9
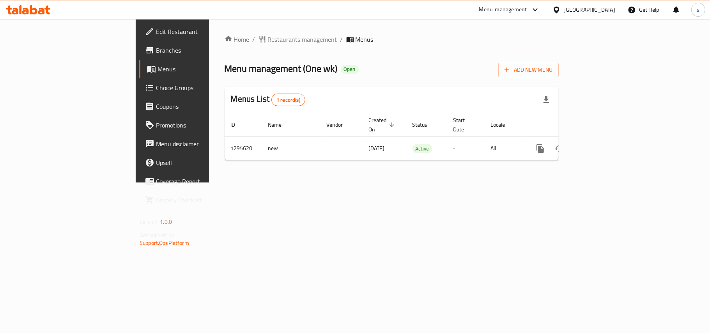
click at [605, 11] on div "[GEOGRAPHIC_DATA]" at bounding box center [589, 9] width 51 height 9
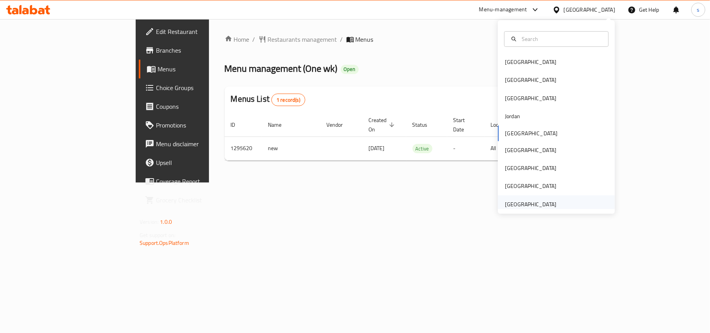
click at [523, 205] on div "[GEOGRAPHIC_DATA]" at bounding box center [530, 204] width 51 height 9
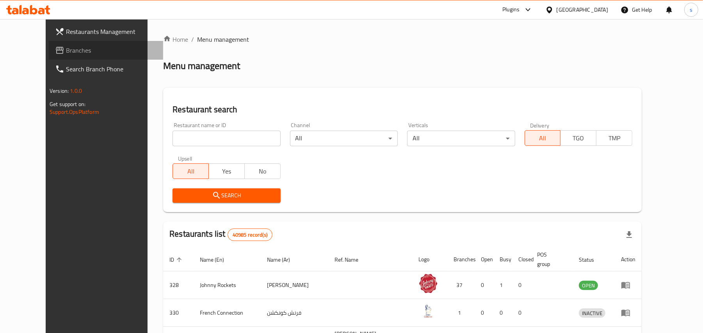
click at [66, 49] on span "Branches" at bounding box center [111, 50] width 91 height 9
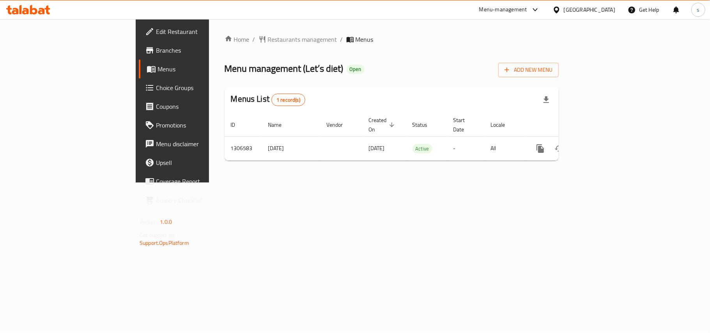
click at [352, 47] on div "Home / Restaurants management / Menus Menu management ( Let’s diet ) Open Add N…" at bounding box center [392, 101] width 334 height 132
click at [588, 13] on div "[GEOGRAPHIC_DATA]" at bounding box center [589, 9] width 51 height 9
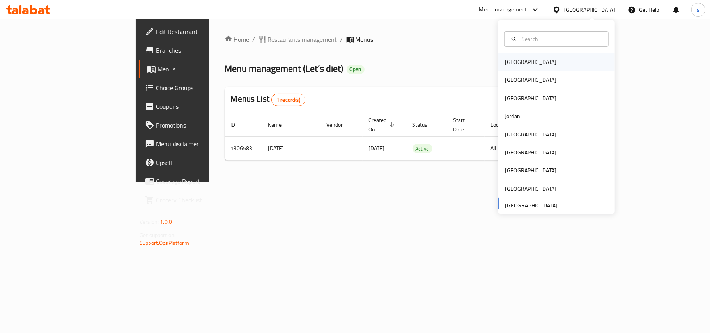
click at [514, 61] on div "[GEOGRAPHIC_DATA]" at bounding box center [530, 62] width 51 height 9
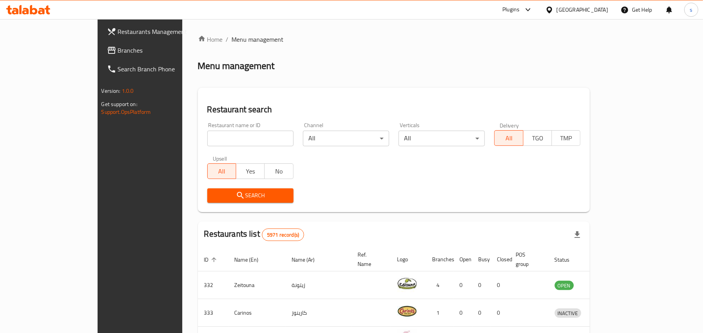
click at [601, 12] on div "[GEOGRAPHIC_DATA]" at bounding box center [581, 9] width 51 height 9
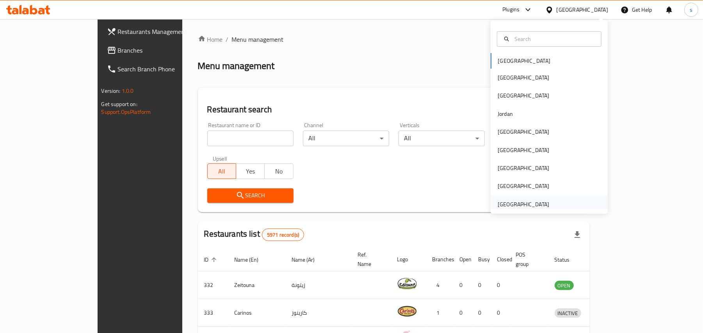
click at [528, 200] on div "[GEOGRAPHIC_DATA]" at bounding box center [522, 204] width 51 height 9
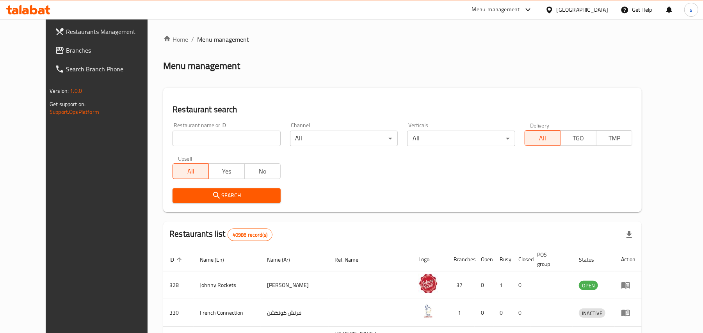
click at [66, 51] on span "Branches" at bounding box center [111, 50] width 91 height 9
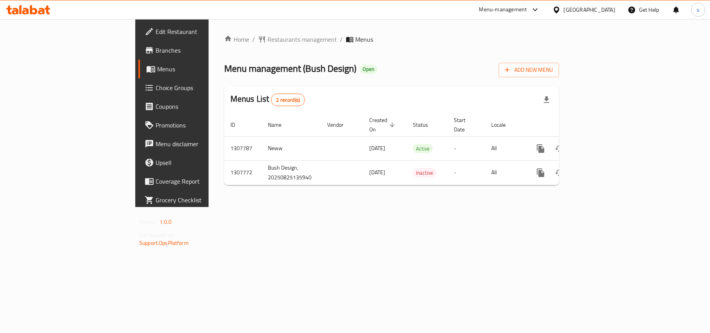
click at [598, 8] on div "[GEOGRAPHIC_DATA]" at bounding box center [589, 9] width 51 height 9
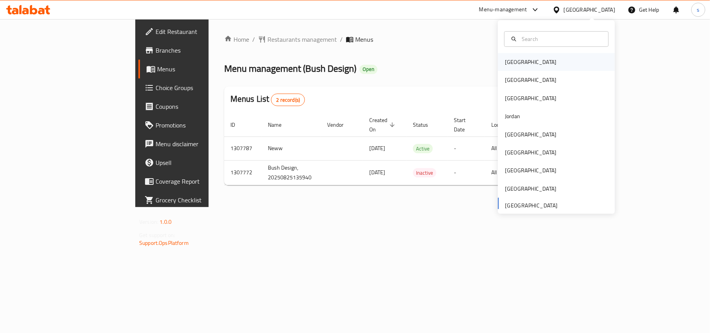
click at [505, 62] on div "[GEOGRAPHIC_DATA]" at bounding box center [530, 62] width 51 height 9
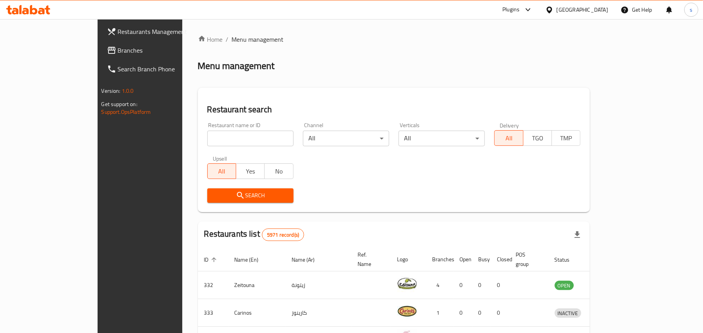
click at [604, 12] on div "[GEOGRAPHIC_DATA]" at bounding box center [581, 9] width 51 height 9
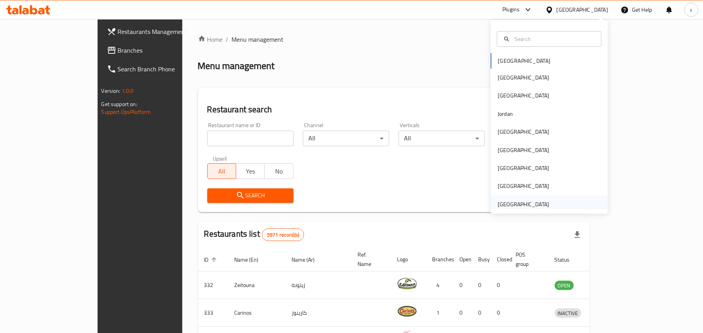
click at [507, 204] on div "[GEOGRAPHIC_DATA]" at bounding box center [522, 204] width 51 height 9
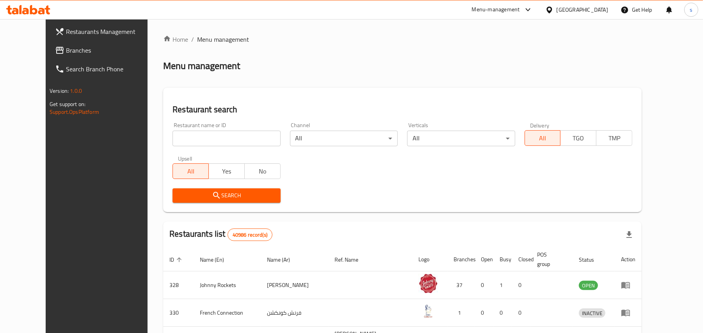
click at [66, 49] on span "Branches" at bounding box center [111, 50] width 91 height 9
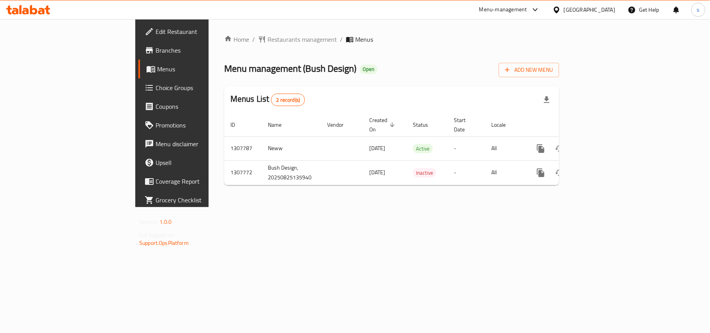
click at [577, 10] on div "[GEOGRAPHIC_DATA]" at bounding box center [589, 9] width 51 height 9
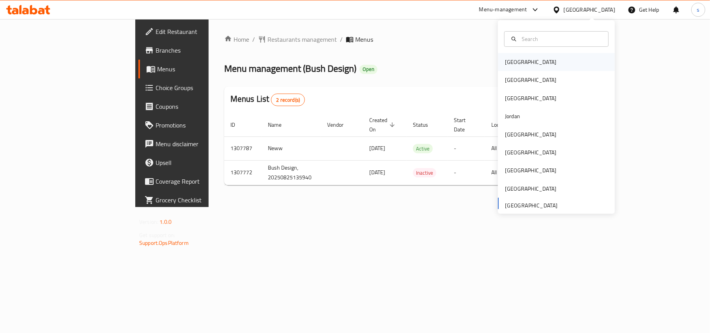
click at [506, 61] on div "Bahrain" at bounding box center [530, 62] width 51 height 9
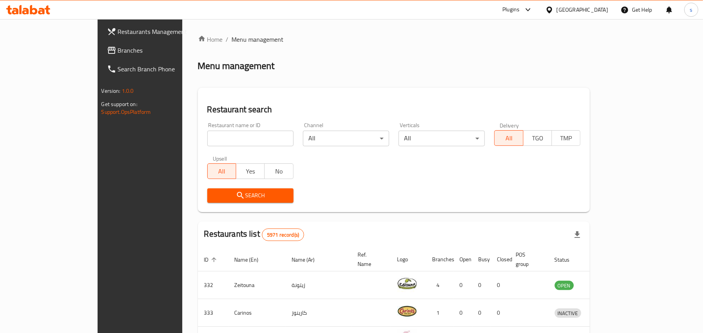
click at [603, 13] on div "Bahrain" at bounding box center [581, 9] width 51 height 9
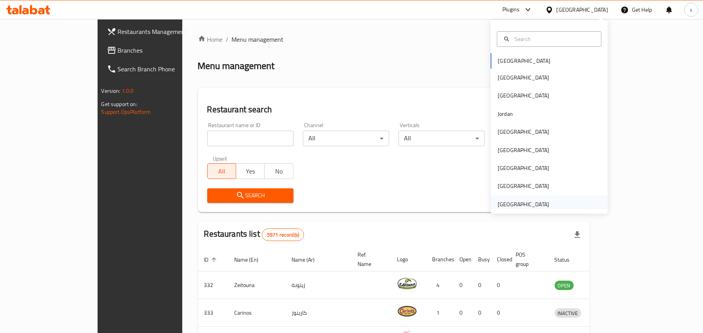
click at [506, 204] on div "[GEOGRAPHIC_DATA]" at bounding box center [522, 204] width 51 height 9
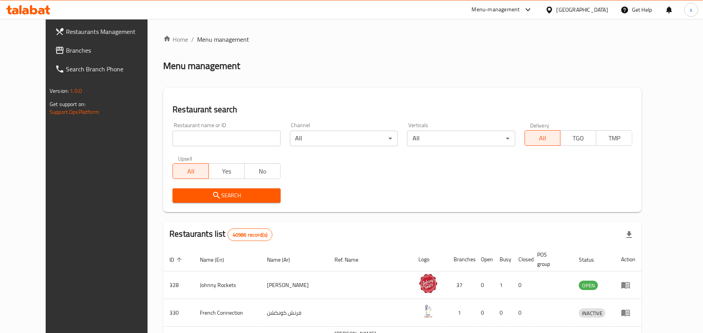
click at [66, 54] on span "Branches" at bounding box center [111, 50] width 91 height 9
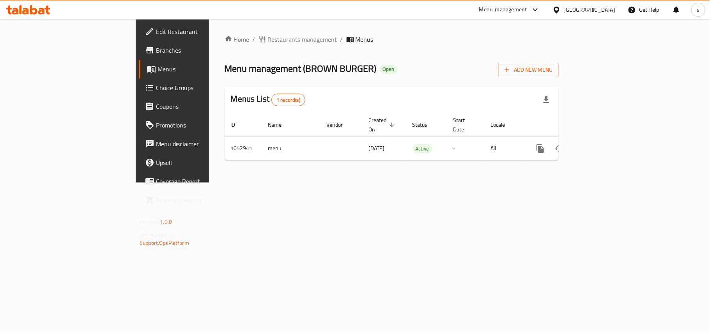
click at [573, 10] on div "[GEOGRAPHIC_DATA]" at bounding box center [589, 9] width 51 height 9
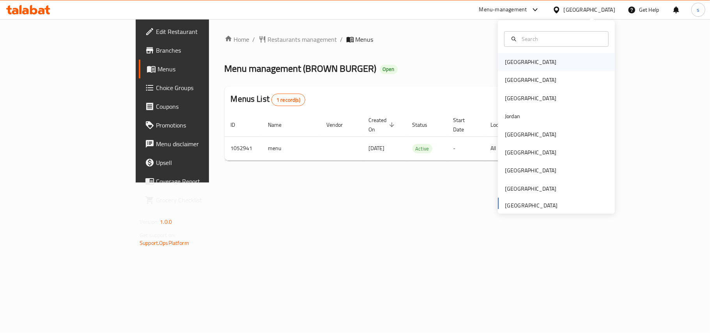
click at [513, 58] on div "[GEOGRAPHIC_DATA]" at bounding box center [530, 62] width 51 height 9
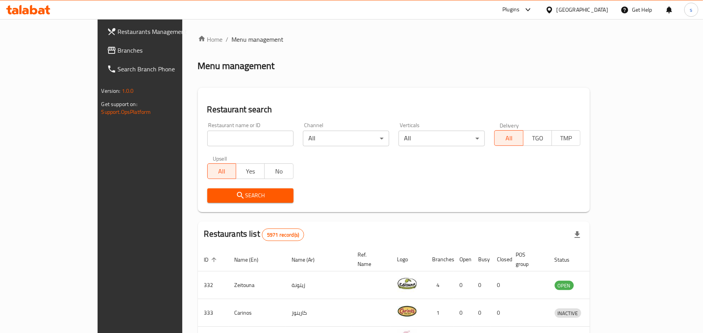
click at [591, 10] on div "[GEOGRAPHIC_DATA]" at bounding box center [581, 9] width 51 height 9
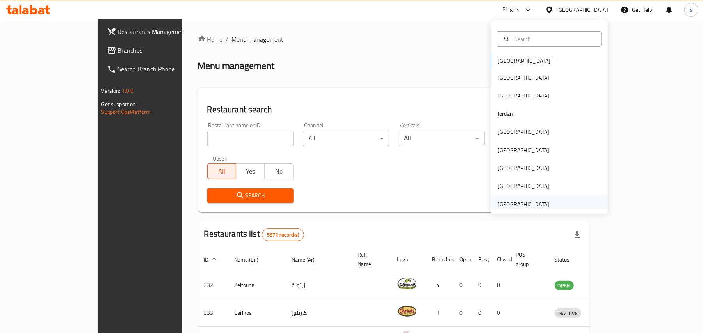
click at [521, 201] on div "[GEOGRAPHIC_DATA]" at bounding box center [522, 204] width 51 height 9
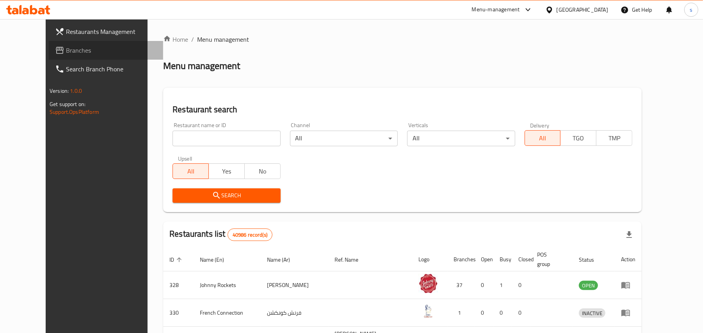
click at [66, 53] on span "Branches" at bounding box center [111, 50] width 91 height 9
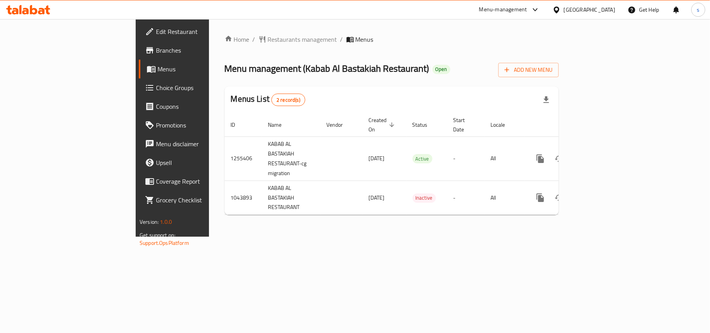
click at [600, 7] on div "[GEOGRAPHIC_DATA]" at bounding box center [589, 9] width 51 height 9
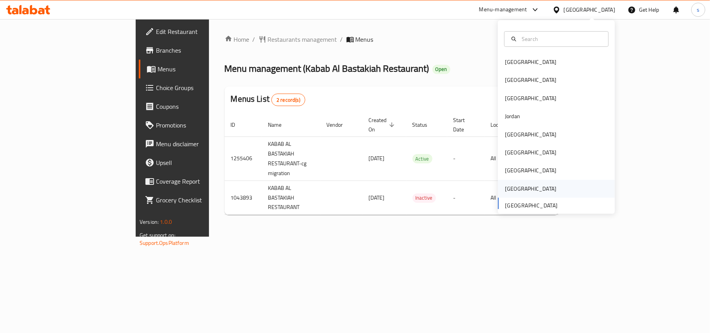
click at [509, 188] on div "[GEOGRAPHIC_DATA]" at bounding box center [530, 189] width 51 height 9
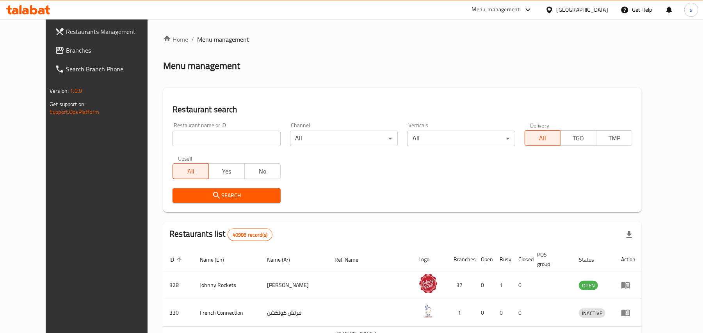
click at [66, 53] on span "Branches" at bounding box center [111, 50] width 91 height 9
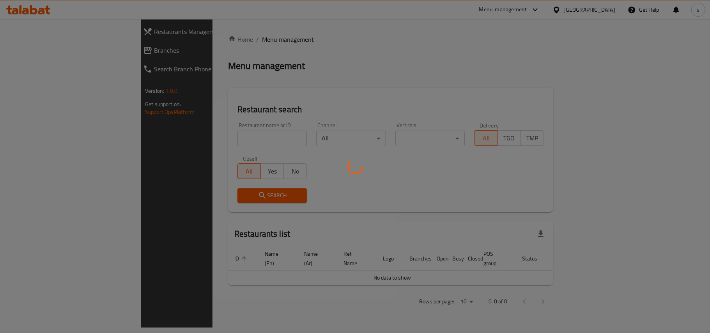
click at [535, 8] on div at bounding box center [355, 166] width 710 height 333
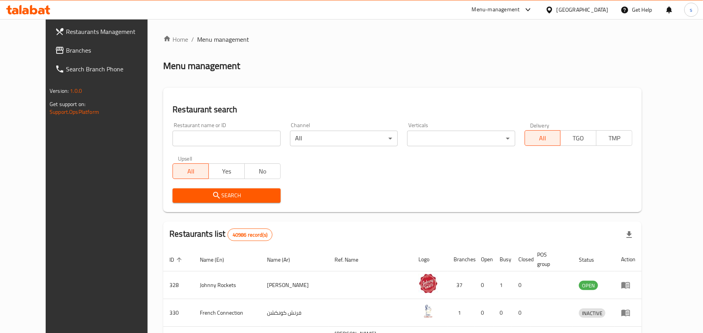
click at [531, 10] on icon at bounding box center [527, 9] width 9 height 9
click at [450, 85] on div "Restaurant-Management" at bounding box center [454, 86] width 61 height 9
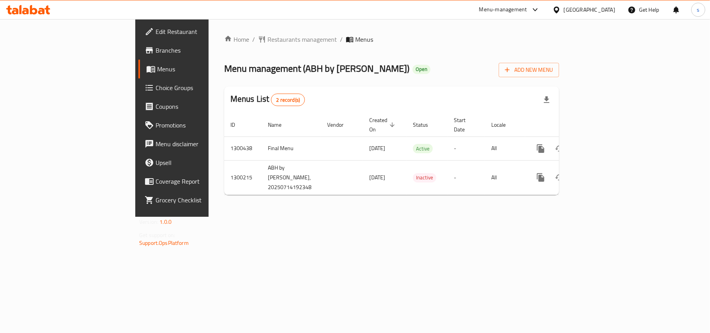
click at [610, 8] on div "[GEOGRAPHIC_DATA]" at bounding box center [589, 9] width 51 height 9
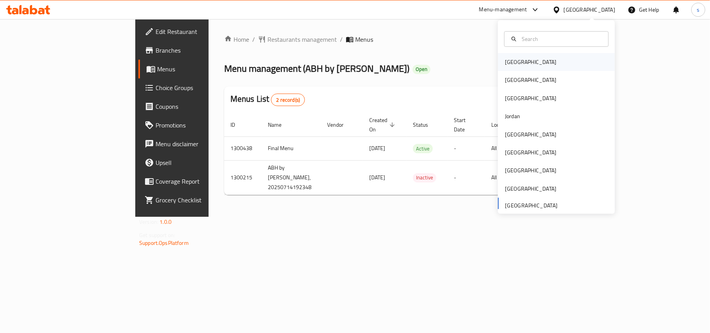
click at [505, 65] on div "Bahrain" at bounding box center [530, 62] width 51 height 9
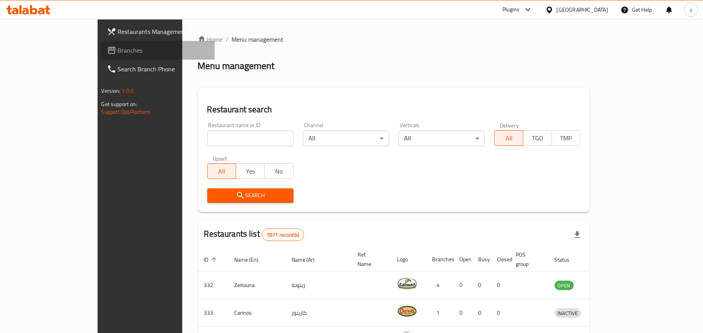
click at [118, 48] on span "Branches" at bounding box center [163, 50] width 91 height 9
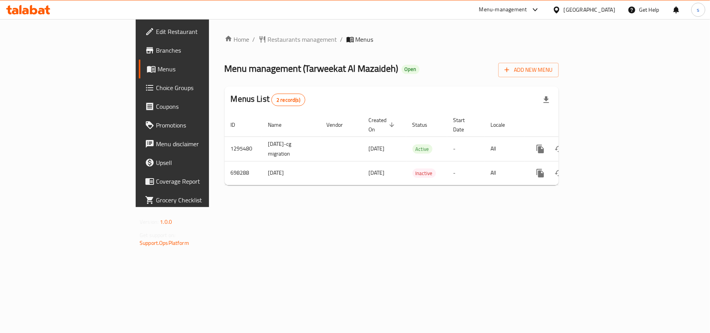
click at [604, 9] on div "[GEOGRAPHIC_DATA]" at bounding box center [589, 9] width 51 height 9
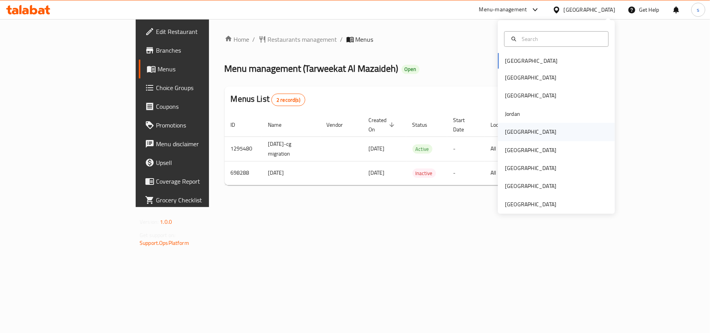
click at [505, 133] on div "[GEOGRAPHIC_DATA]" at bounding box center [530, 132] width 51 height 9
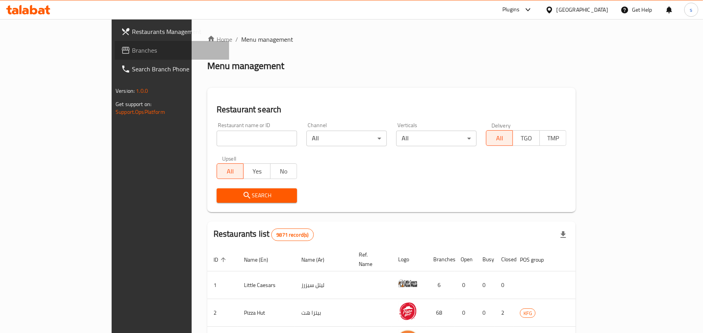
click at [132, 48] on span "Branches" at bounding box center [177, 50] width 91 height 9
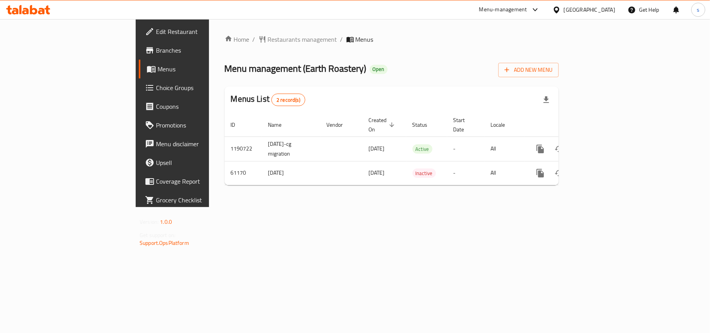
click at [605, 9] on div "[GEOGRAPHIC_DATA]" at bounding box center [589, 9] width 51 height 9
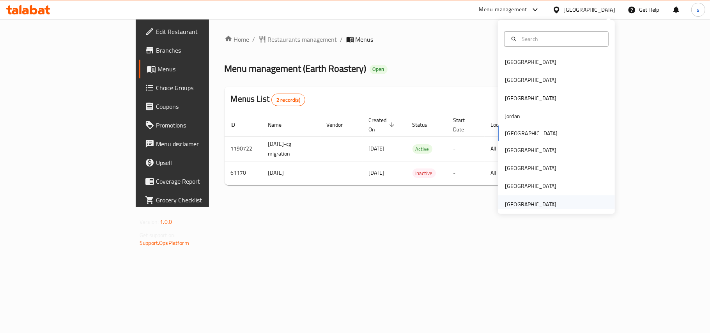
click at [538, 205] on div "[GEOGRAPHIC_DATA]" at bounding box center [530, 204] width 51 height 9
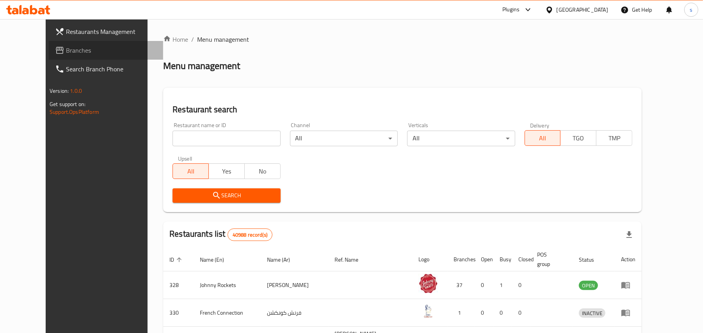
click at [66, 52] on span "Branches" at bounding box center [111, 50] width 91 height 9
